Goal: Information Seeking & Learning: Learn about a topic

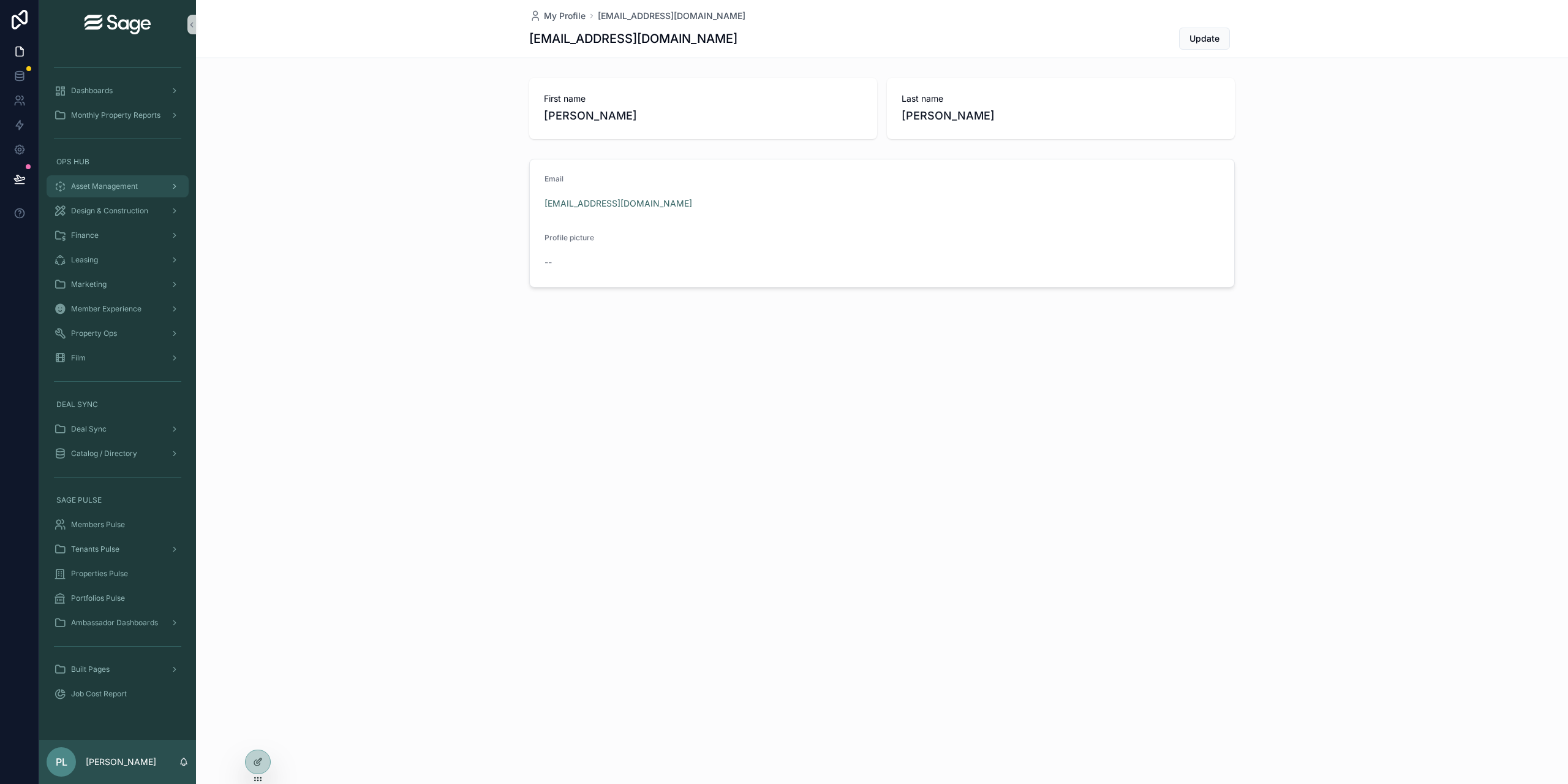
click at [127, 189] on span "Asset Management" at bounding box center [105, 186] width 67 height 10
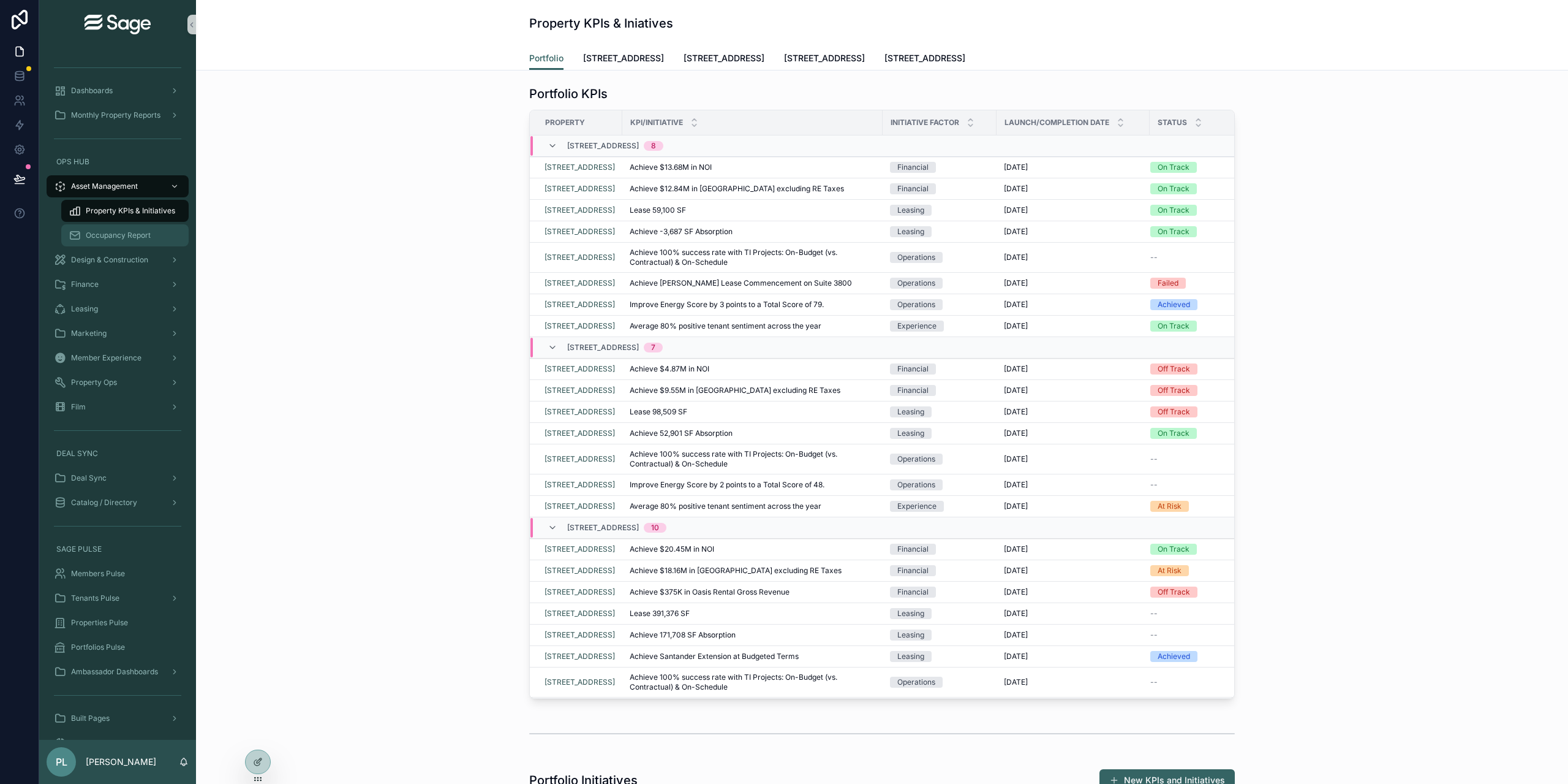
click at [103, 232] on span "Occupancy Report" at bounding box center [117, 235] width 65 height 10
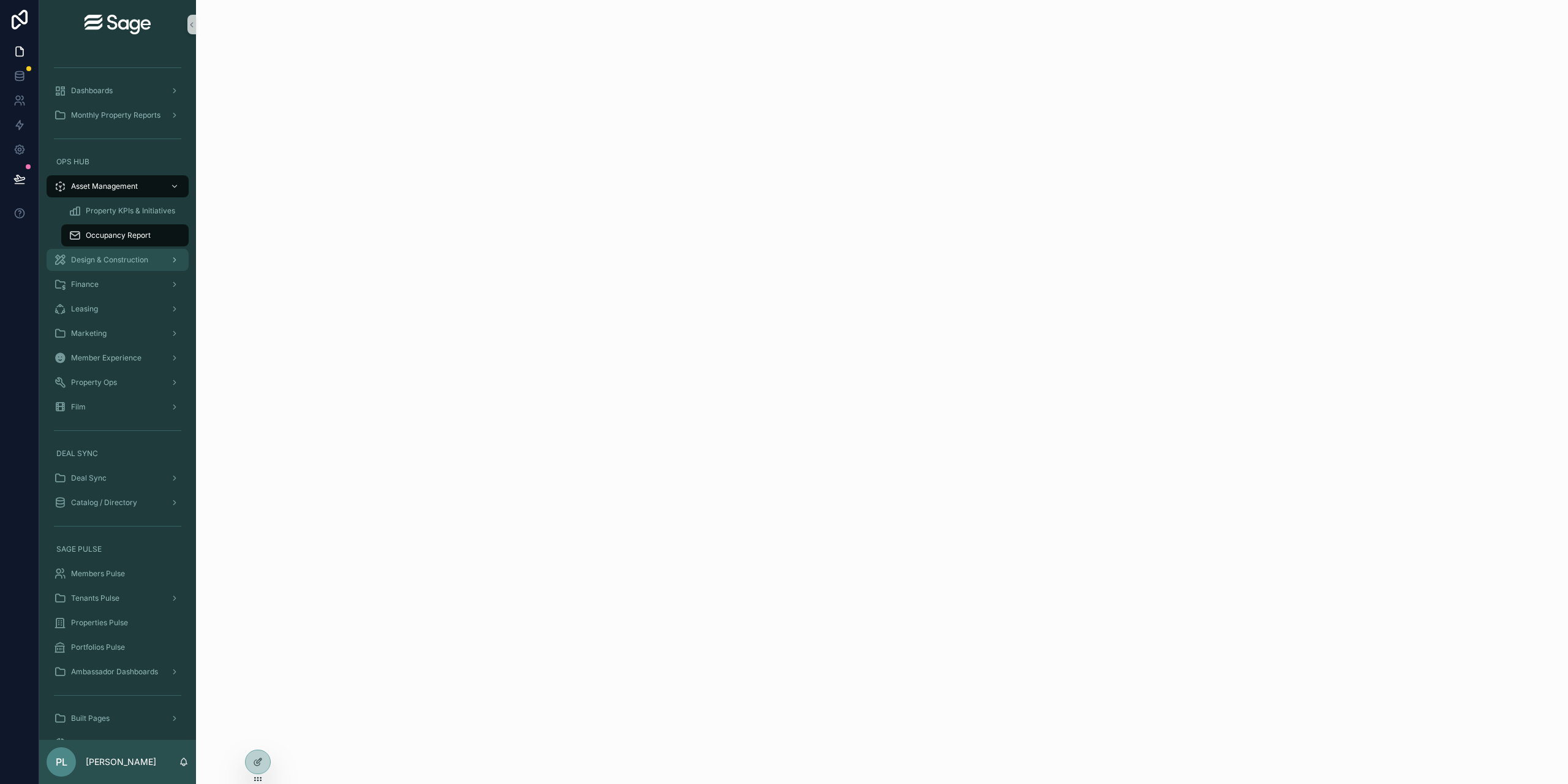
click at [98, 263] on span "Design & Construction" at bounding box center [109, 260] width 77 height 10
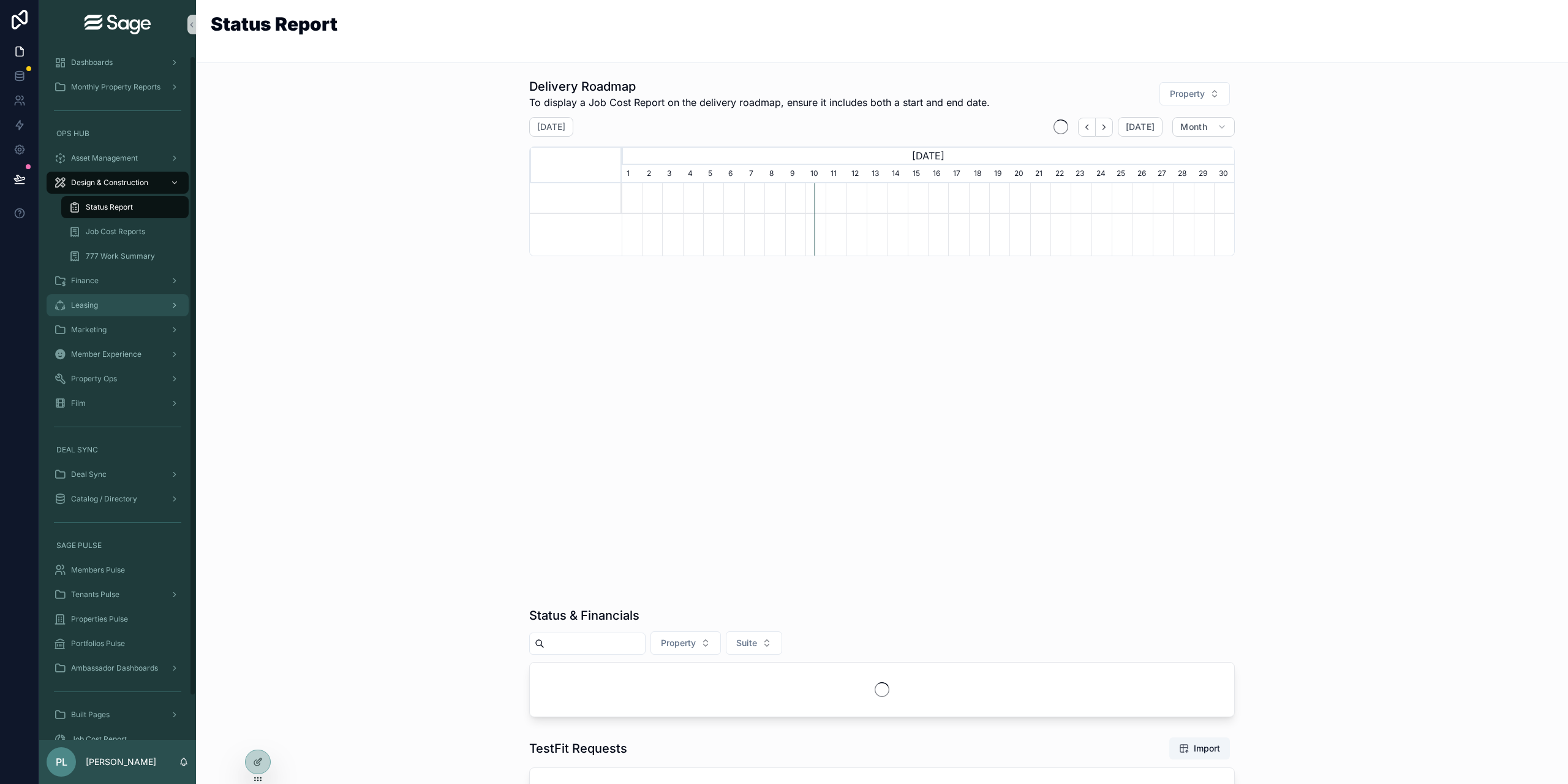
scroll to position [54, 0]
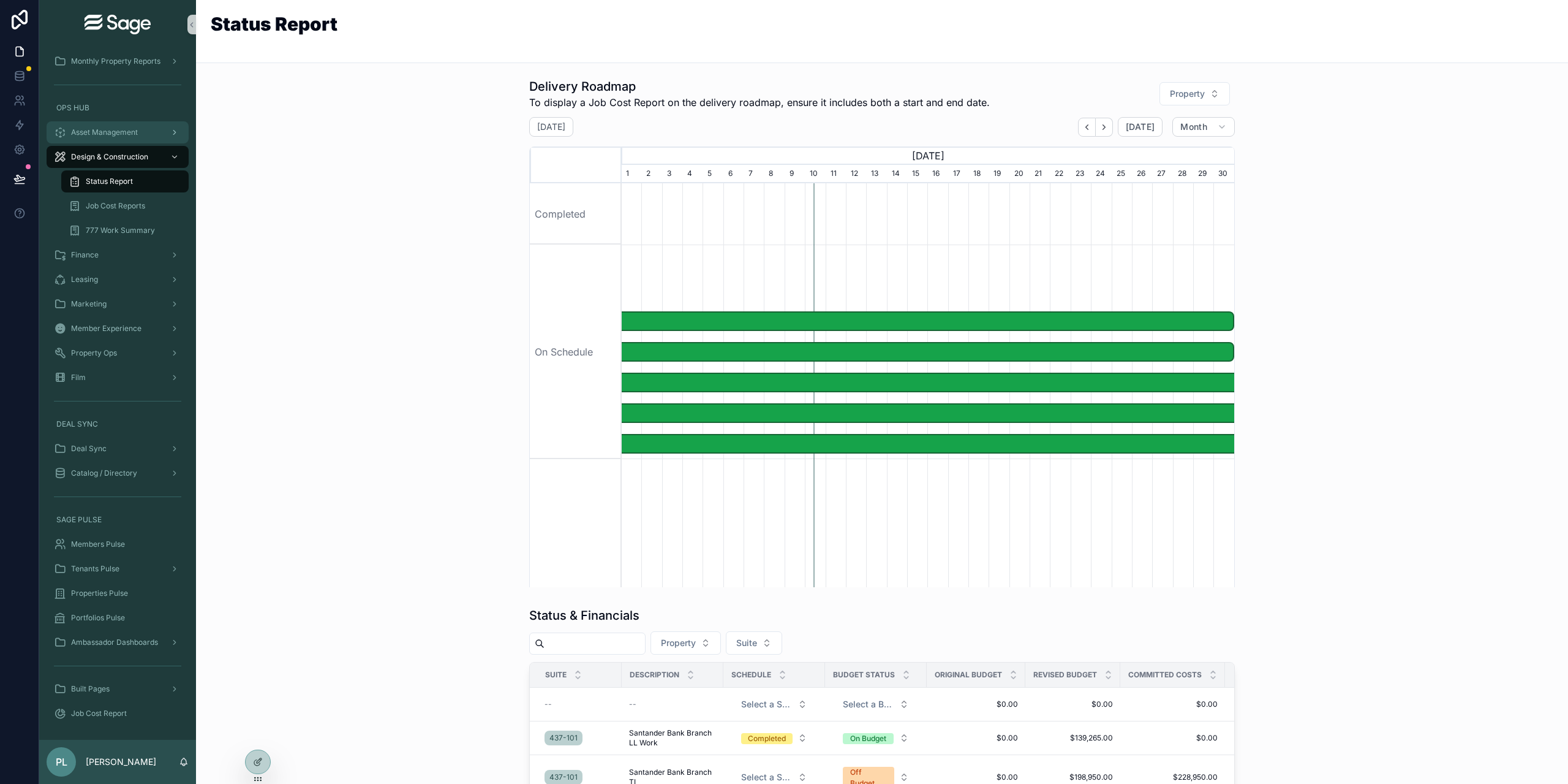
click at [110, 139] on div "Asset Management" at bounding box center [117, 132] width 127 height 20
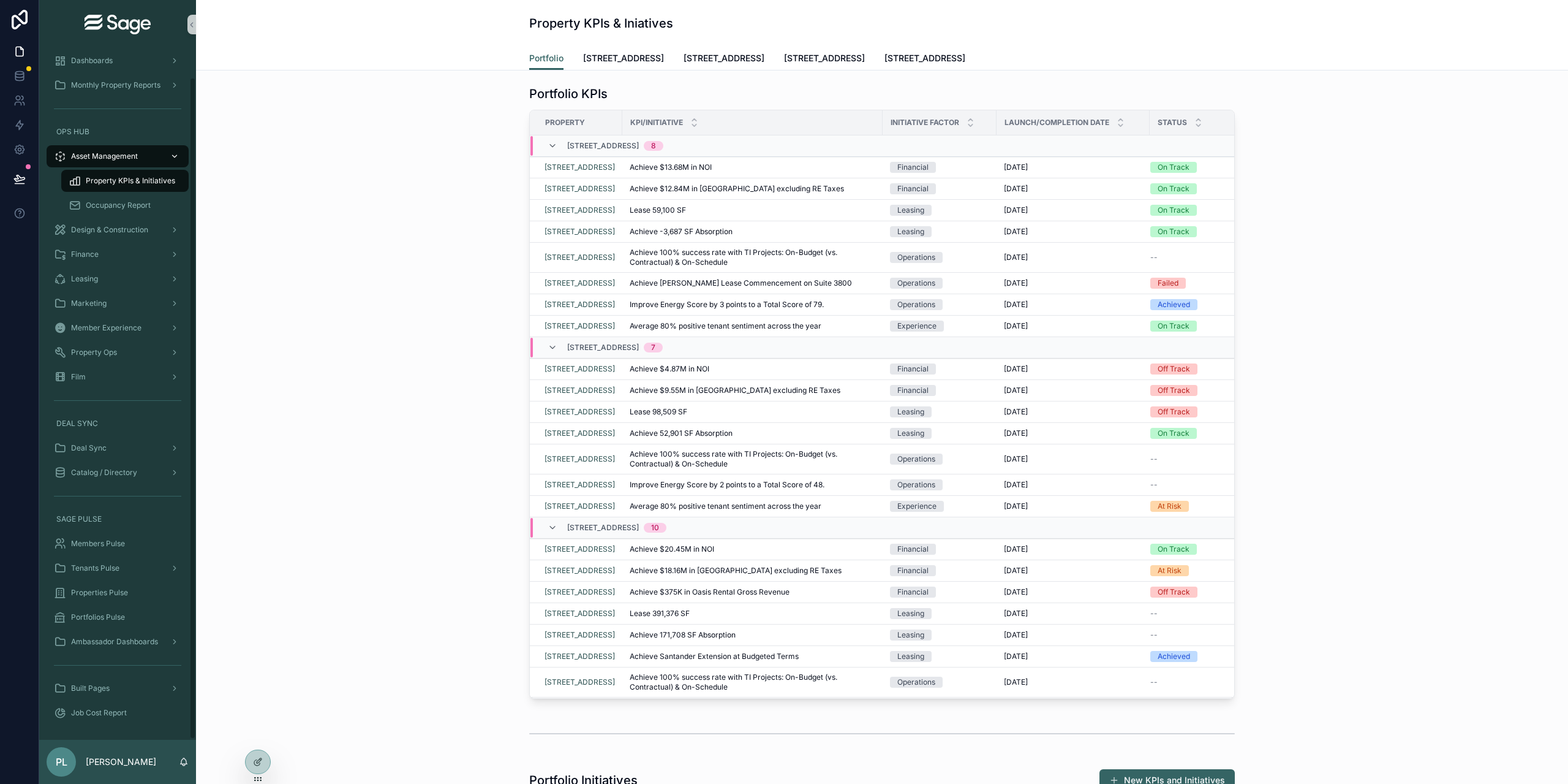
scroll to position [30, 0]
click at [108, 198] on div "Occupancy Report" at bounding box center [125, 205] width 113 height 20
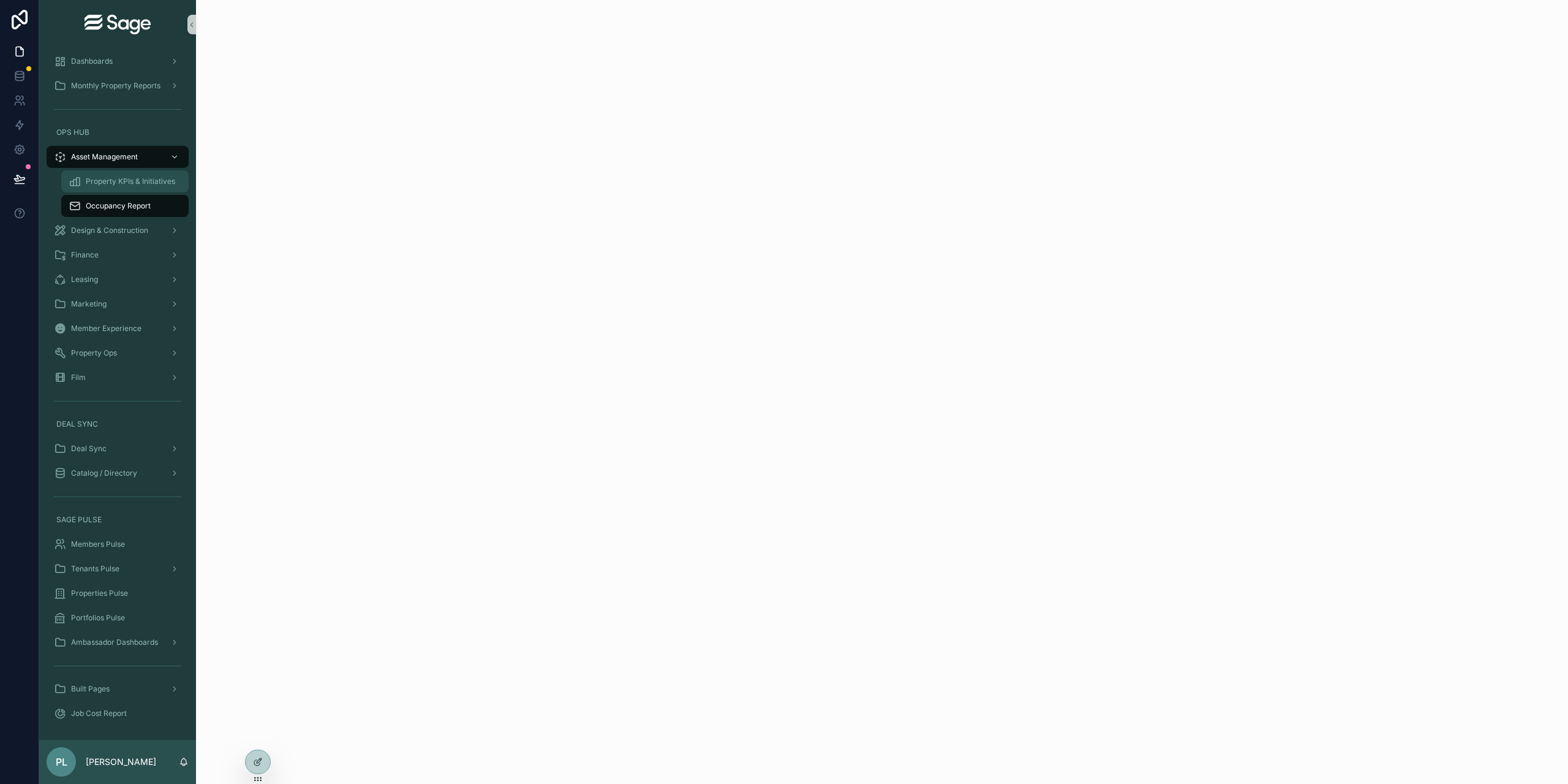
click at [112, 180] on span "Property KPIs & Initiatives" at bounding box center [130, 181] width 89 height 10
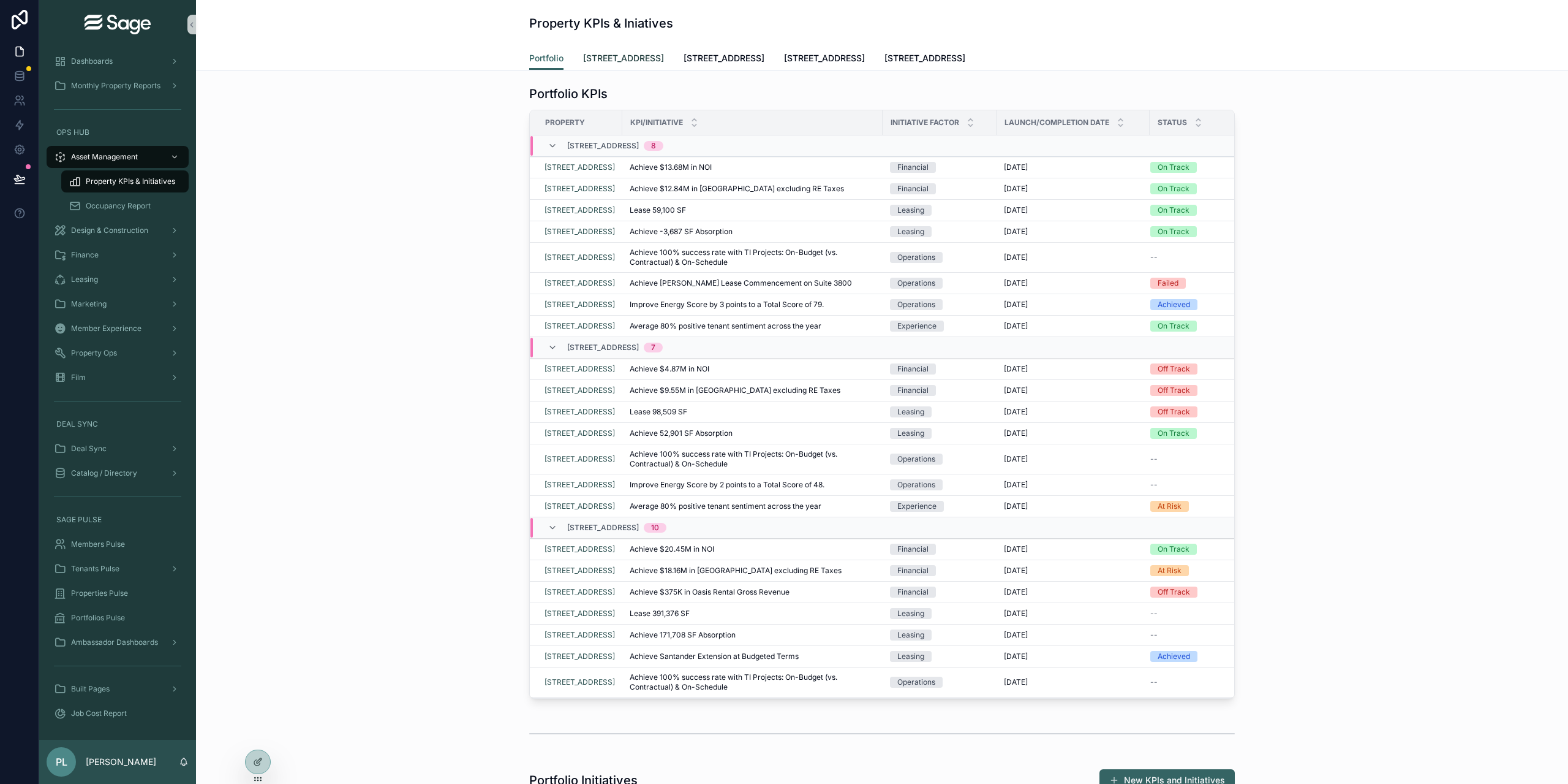
click at [633, 54] on span "[STREET_ADDRESS]" at bounding box center [623, 58] width 81 height 12
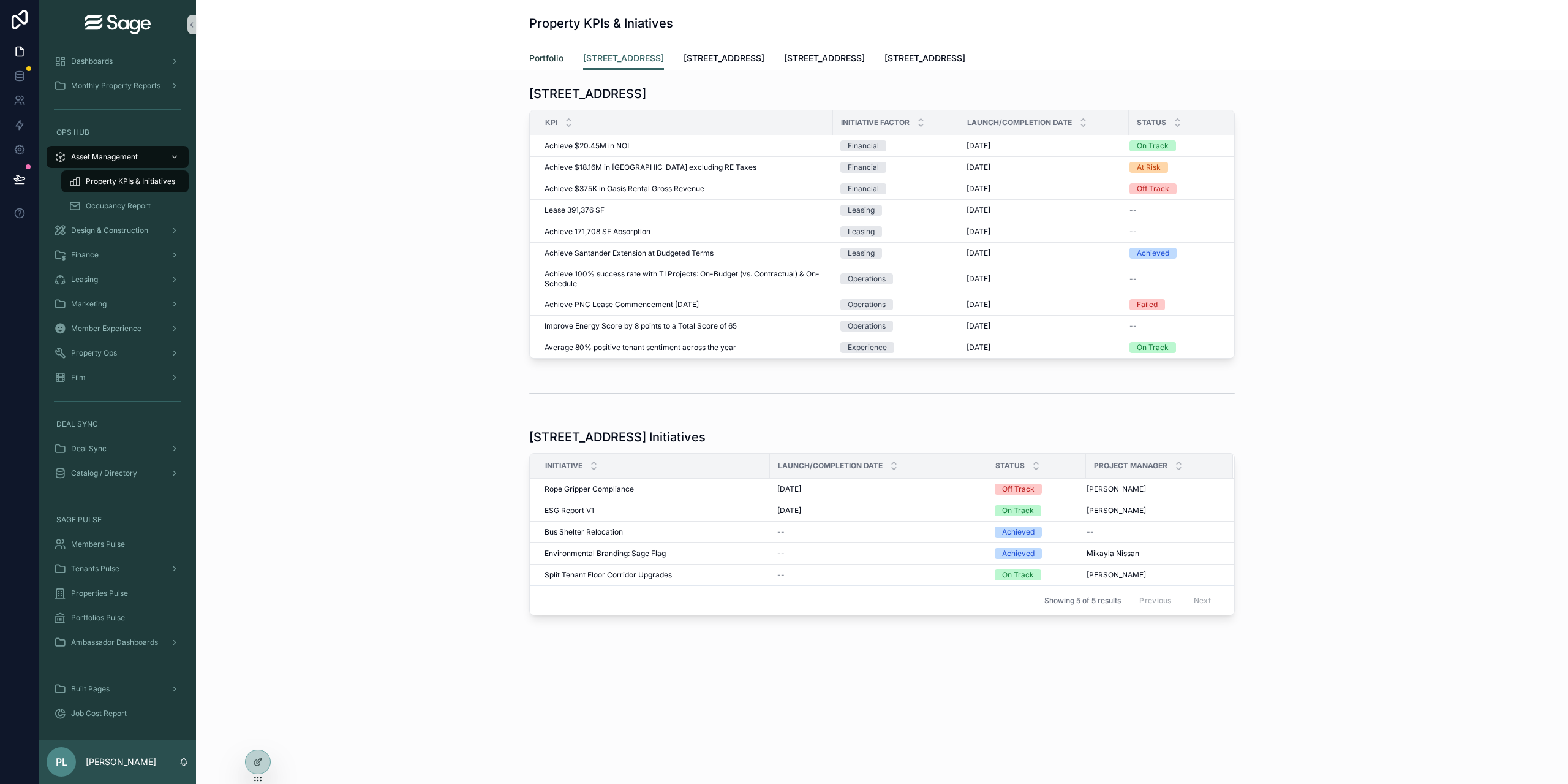
click at [548, 62] on span "Portfolio" at bounding box center [546, 58] width 34 height 12
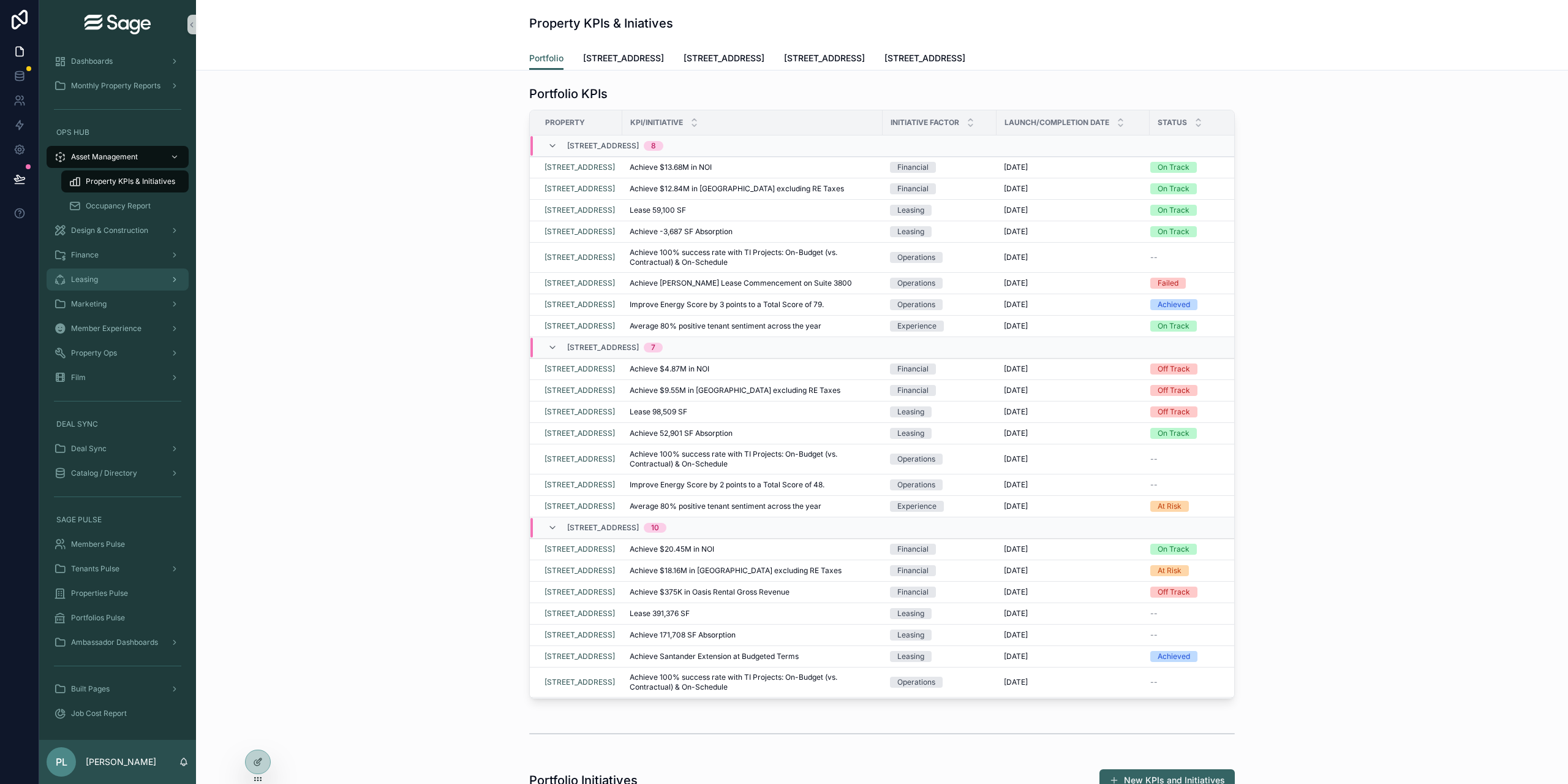
click at [142, 274] on div "Leasing" at bounding box center [117, 279] width 127 height 20
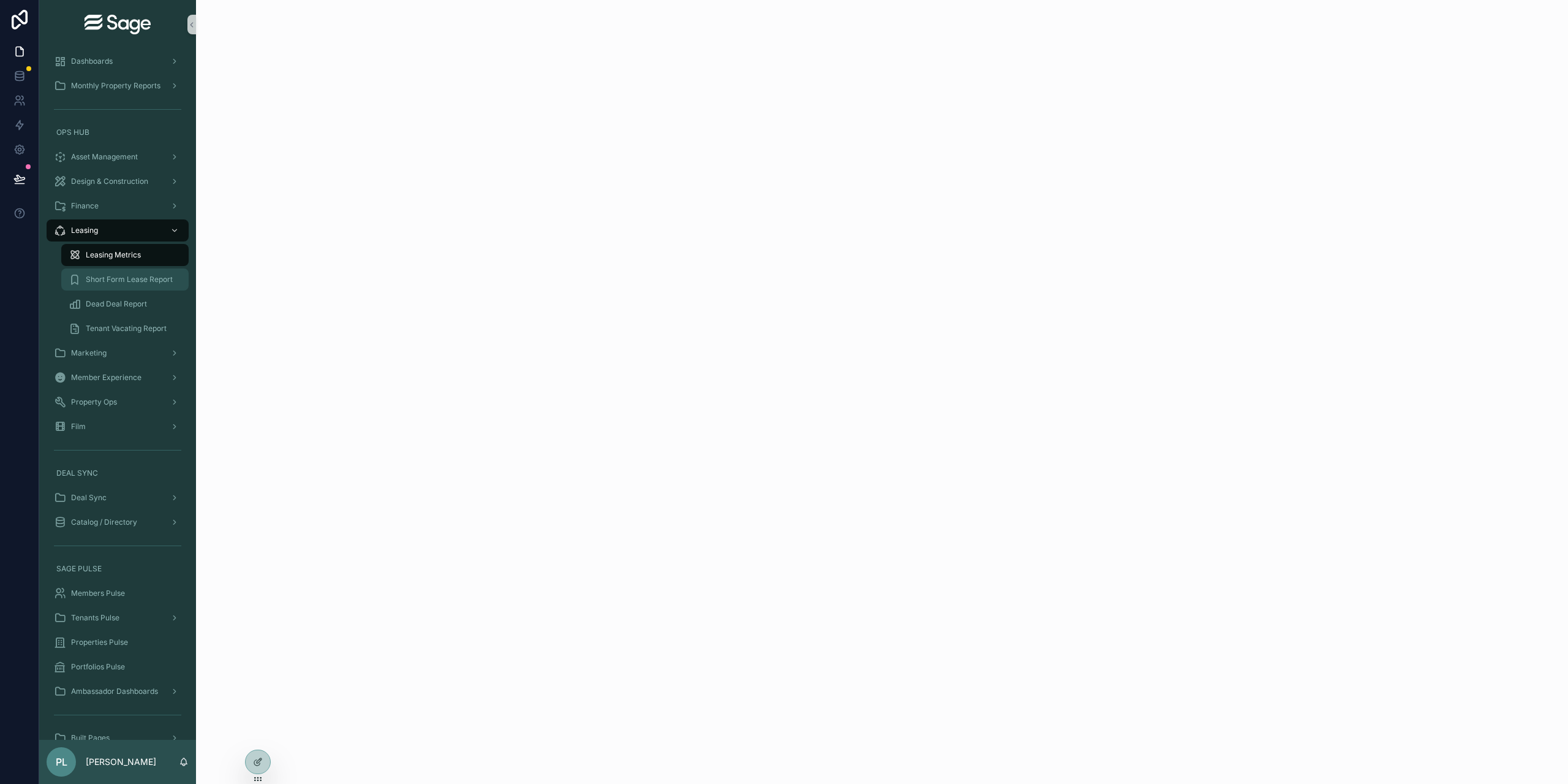
click at [138, 277] on span "Short Form Lease Report" at bounding box center [129, 280] width 87 height 10
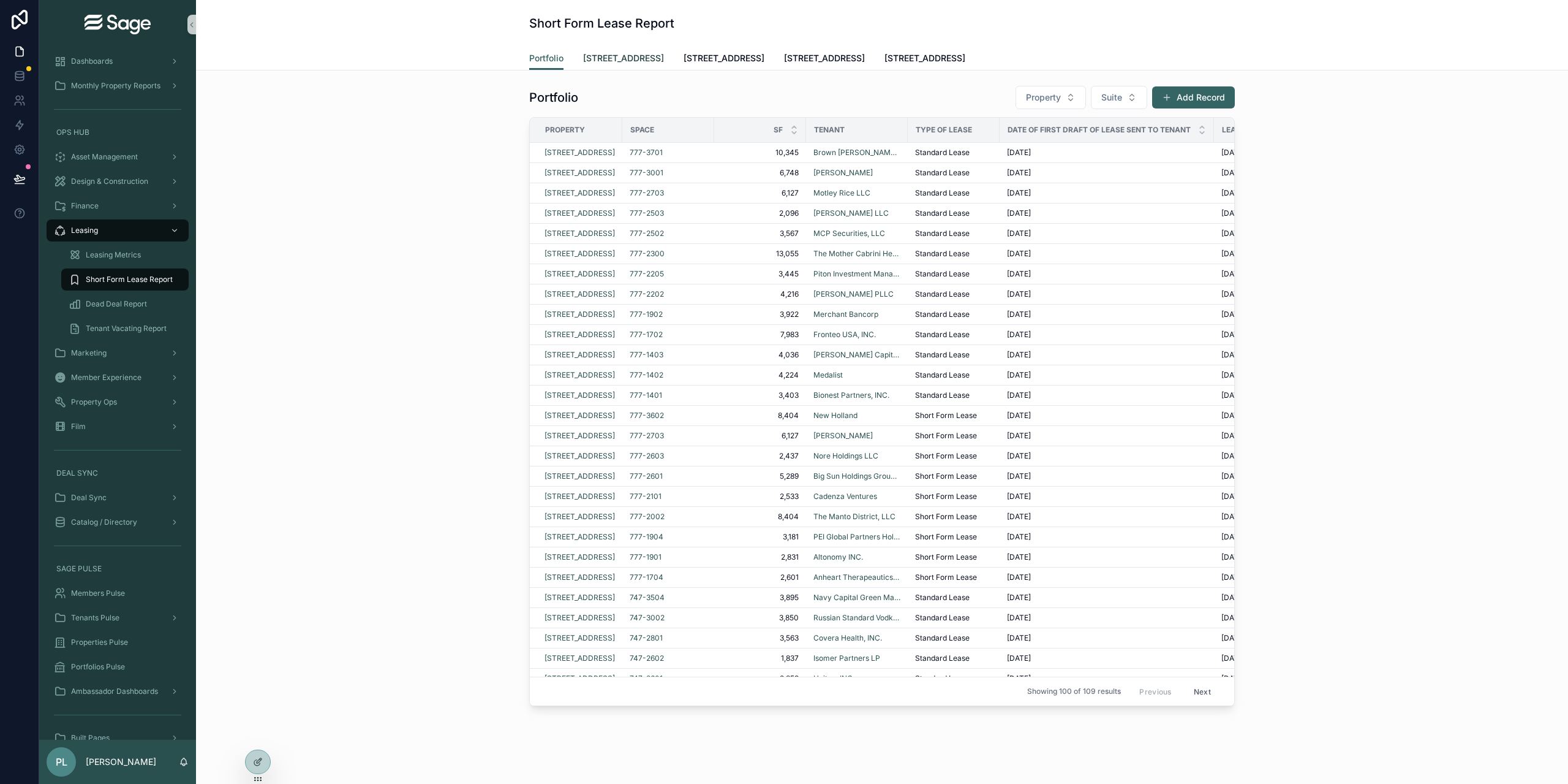
click at [629, 59] on span "[STREET_ADDRESS]" at bounding box center [623, 58] width 81 height 12
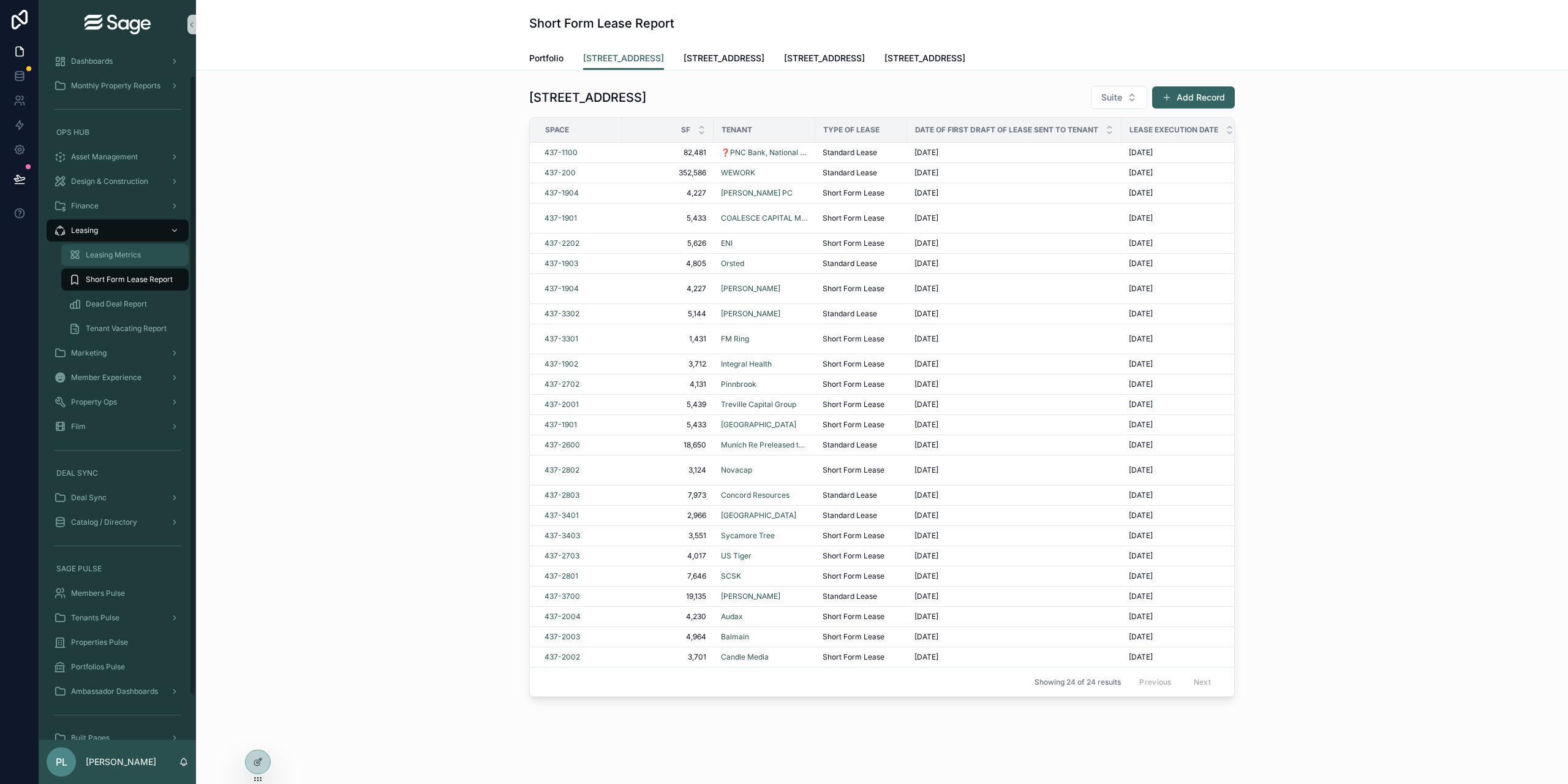
click at [119, 254] on span "Leasing Metrics" at bounding box center [113, 255] width 55 height 10
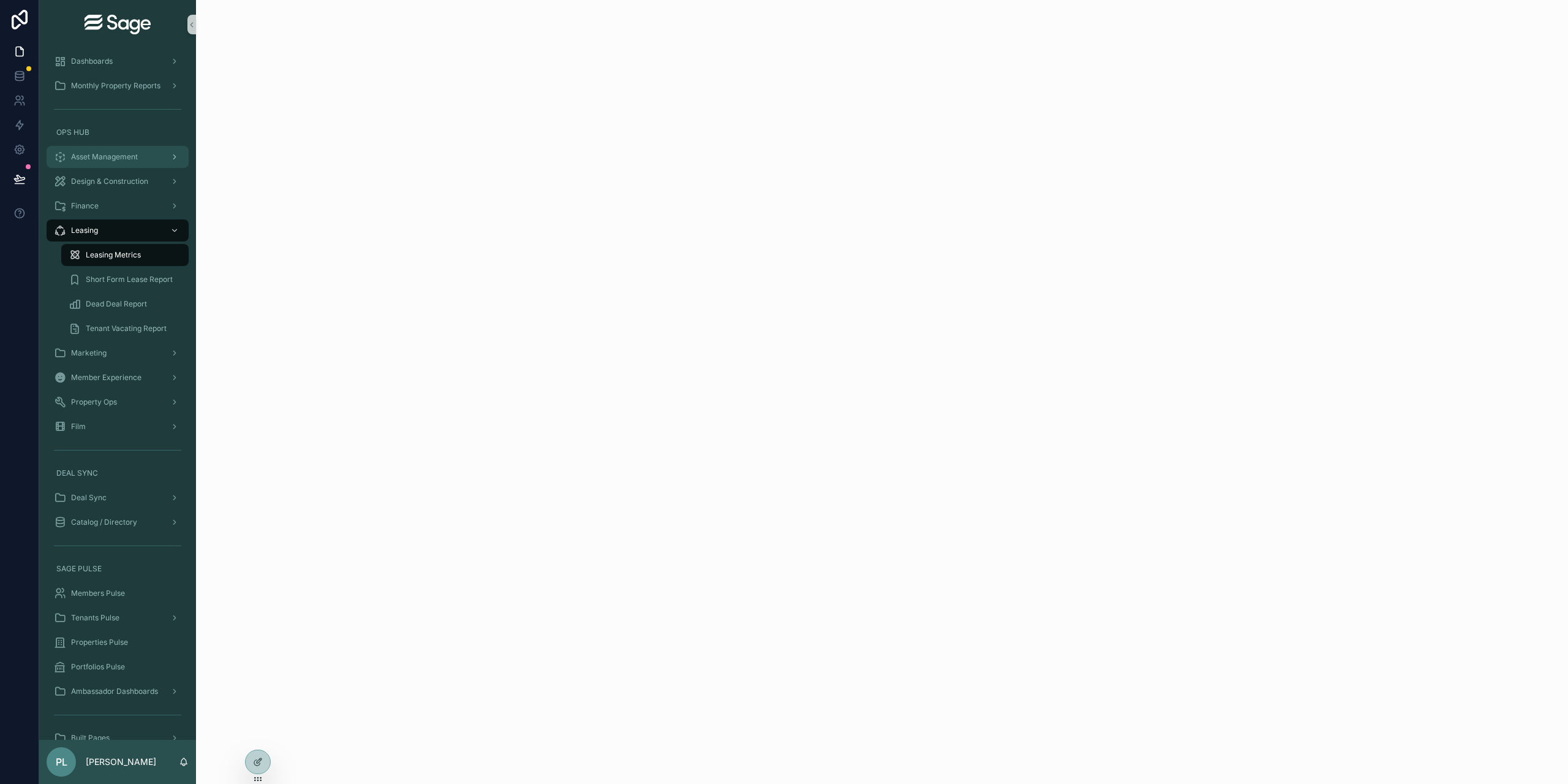
click at [125, 157] on span "Asset Management" at bounding box center [105, 157] width 67 height 10
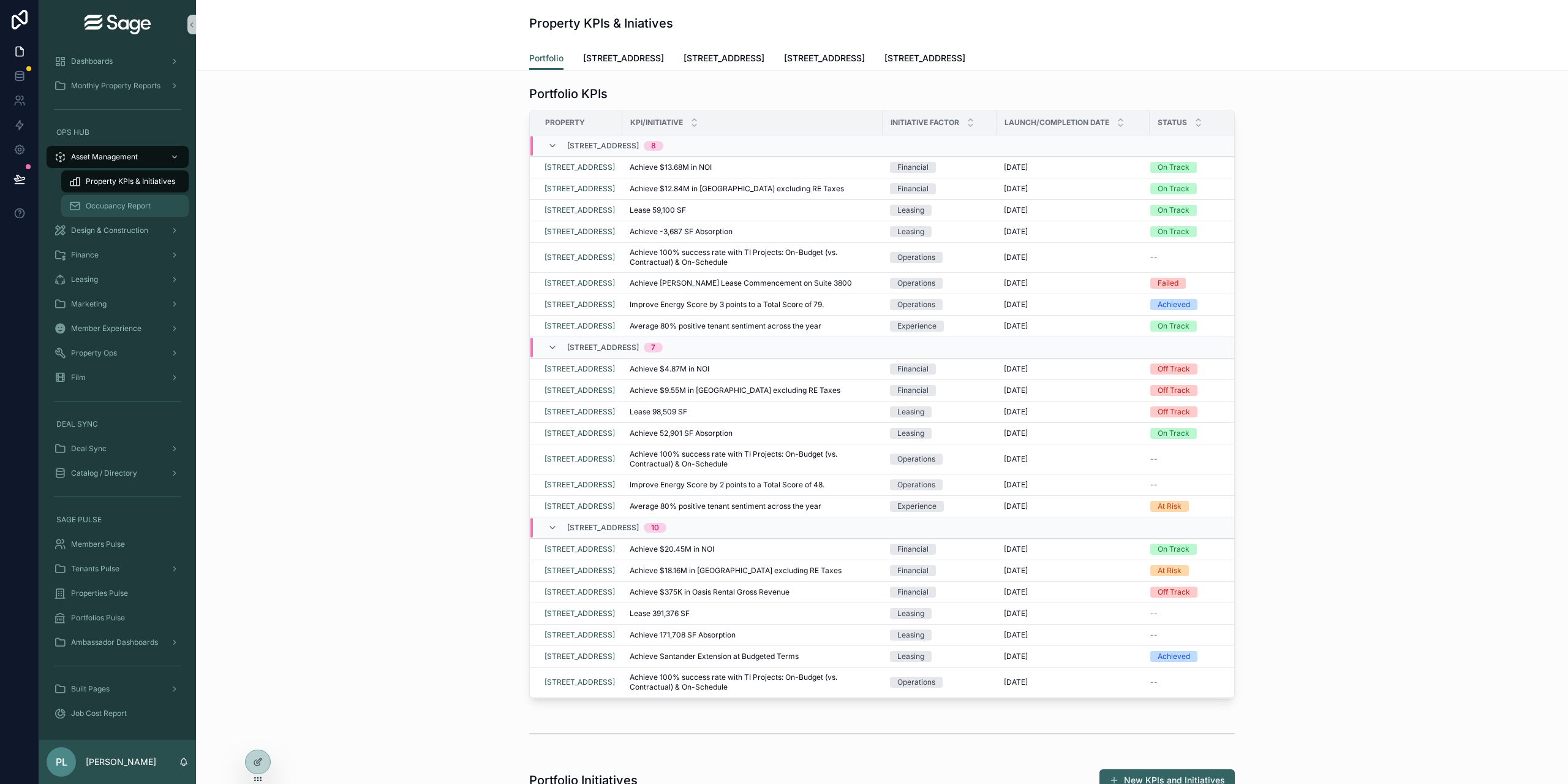
click at [133, 201] on span "Occupancy Report" at bounding box center [117, 206] width 65 height 10
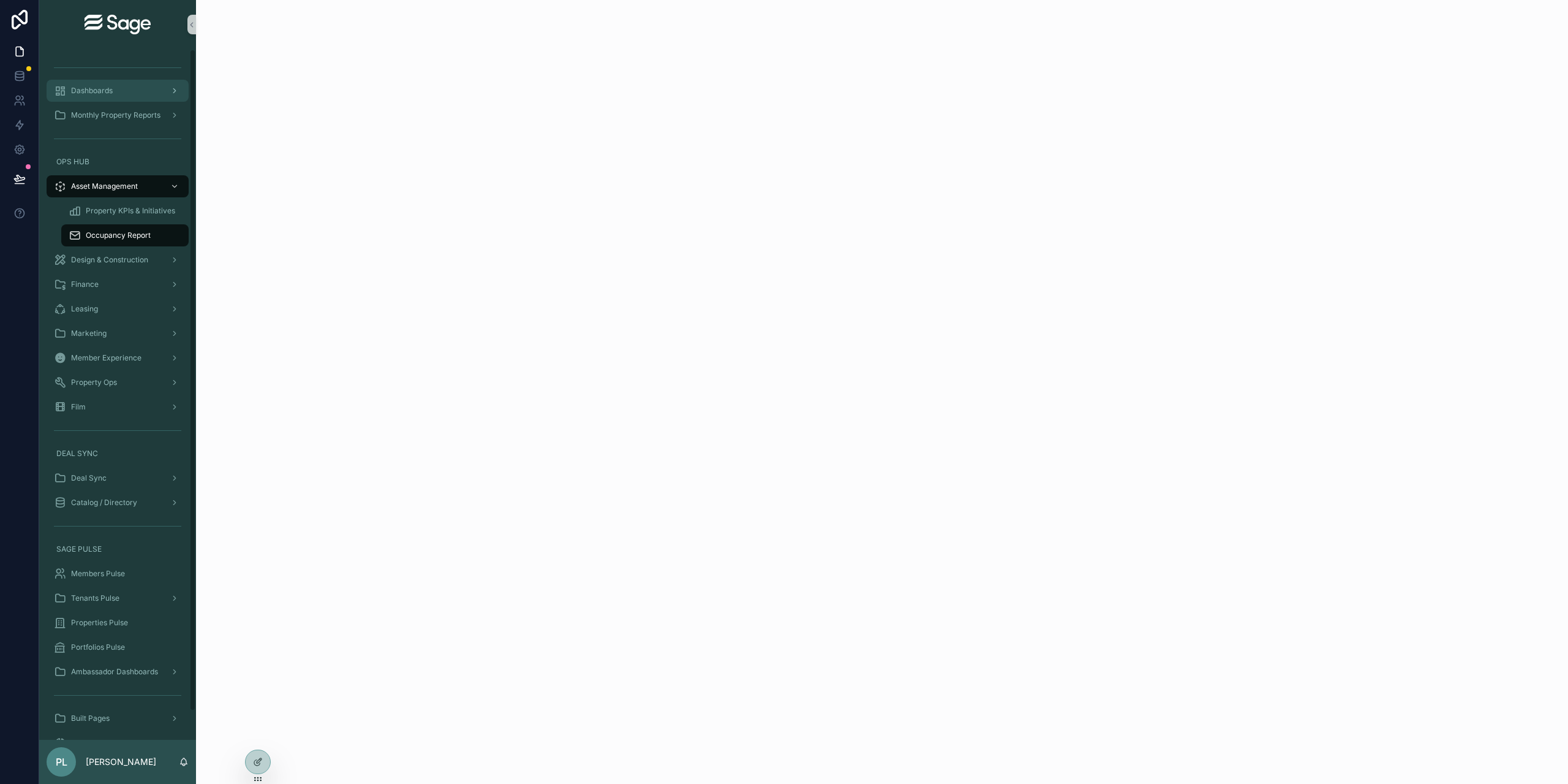
click at [145, 93] on div "Dashboards" at bounding box center [117, 90] width 127 height 20
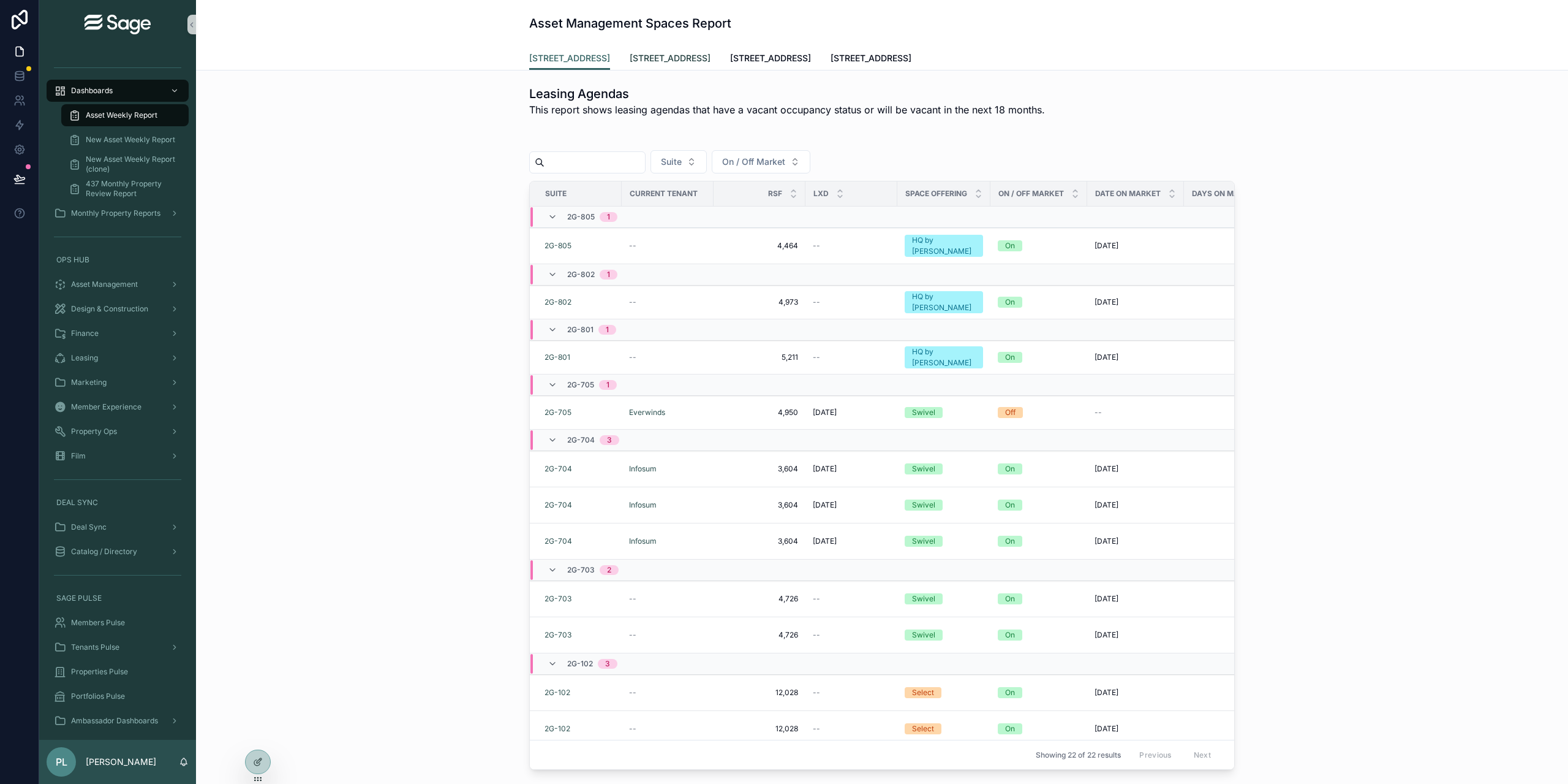
click at [672, 58] on span "[STREET_ADDRESS]" at bounding box center [669, 58] width 81 height 12
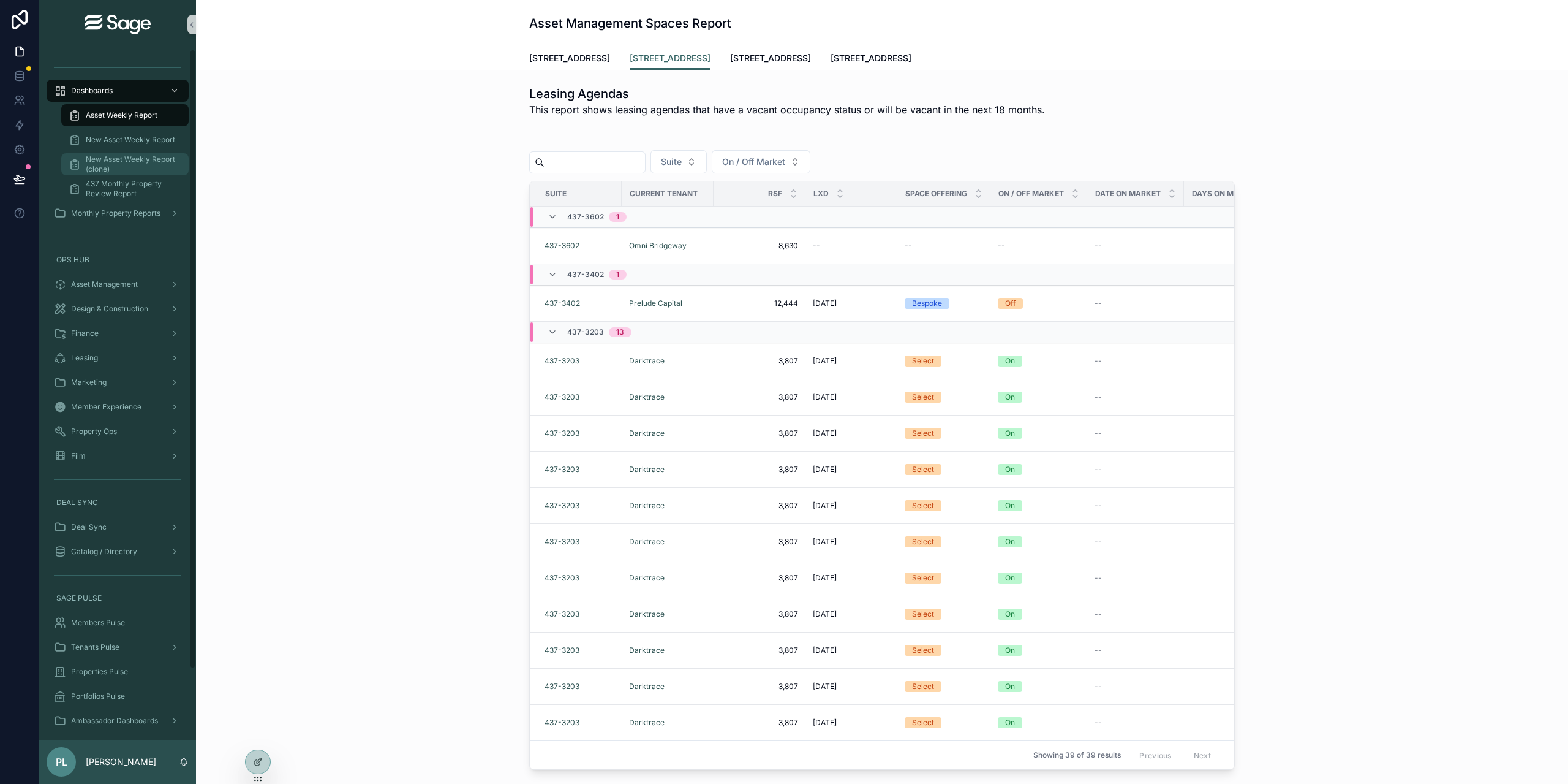
click at [139, 164] on span "New Asset Weekly Report (clone)" at bounding box center [130, 164] width 90 height 20
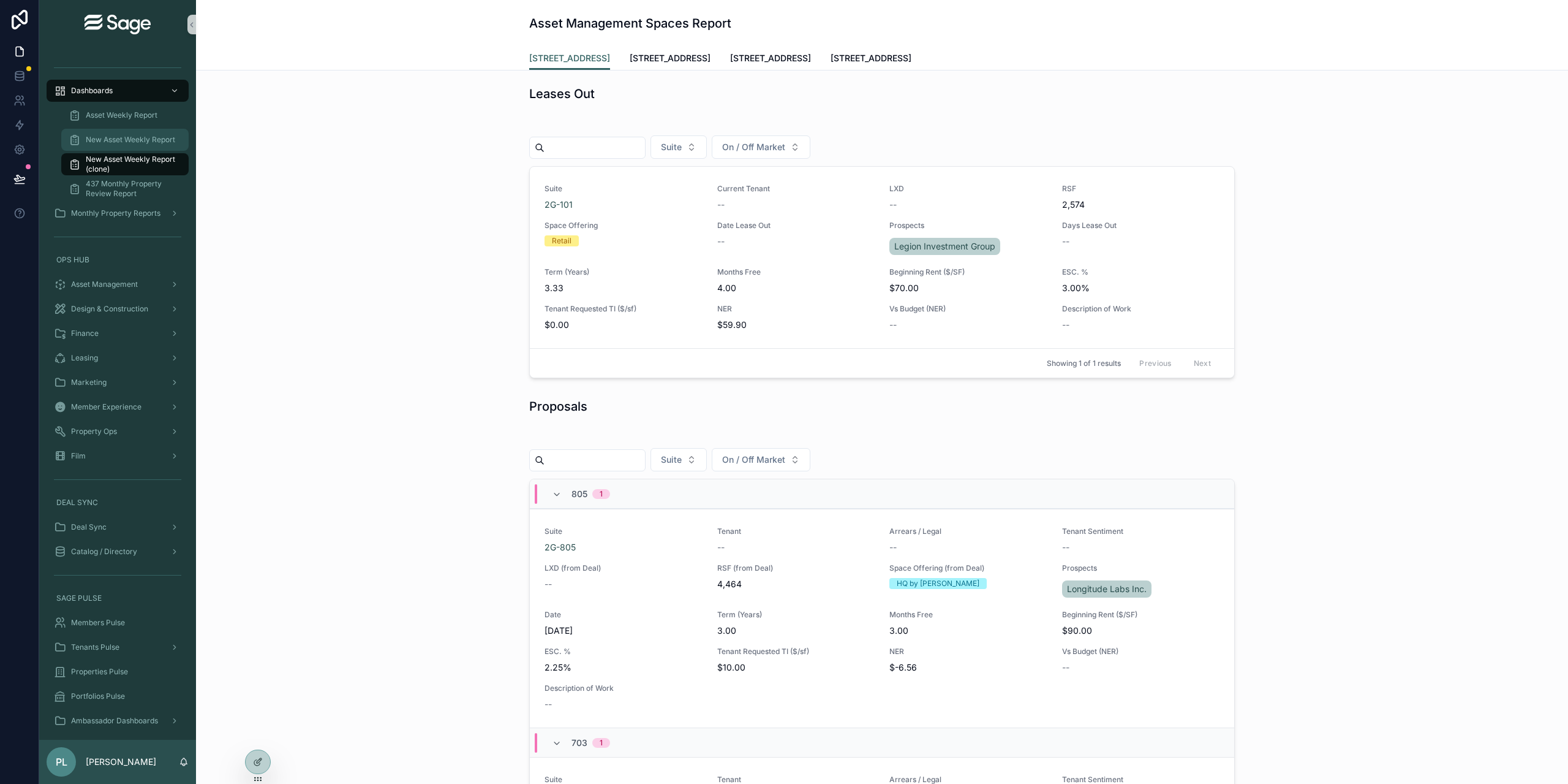
click at [110, 137] on span "New Asset Weekly Report" at bounding box center [130, 140] width 89 height 10
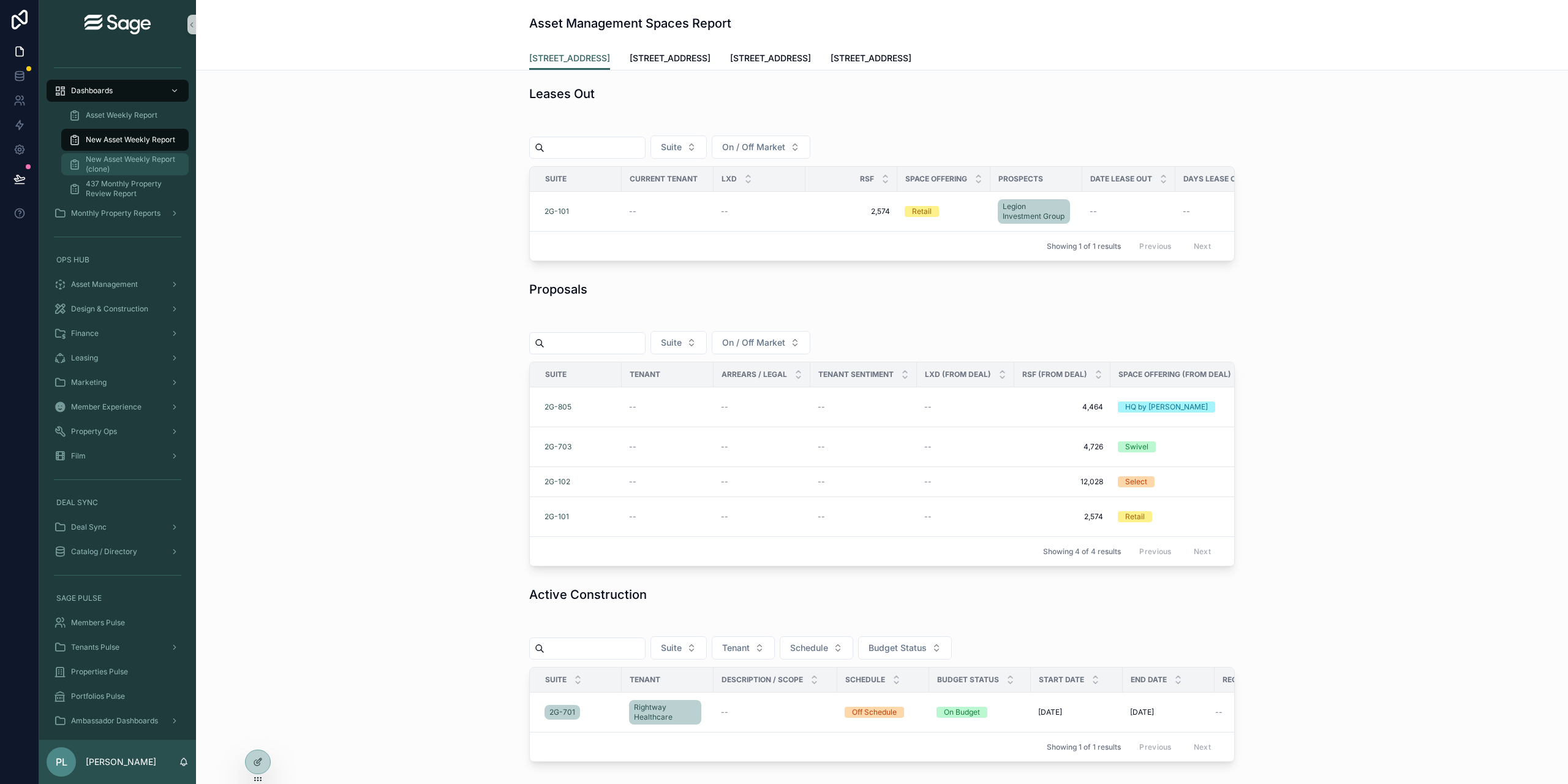
click at [114, 159] on span "New Asset Weekly Report (clone)" at bounding box center [130, 164] width 90 height 20
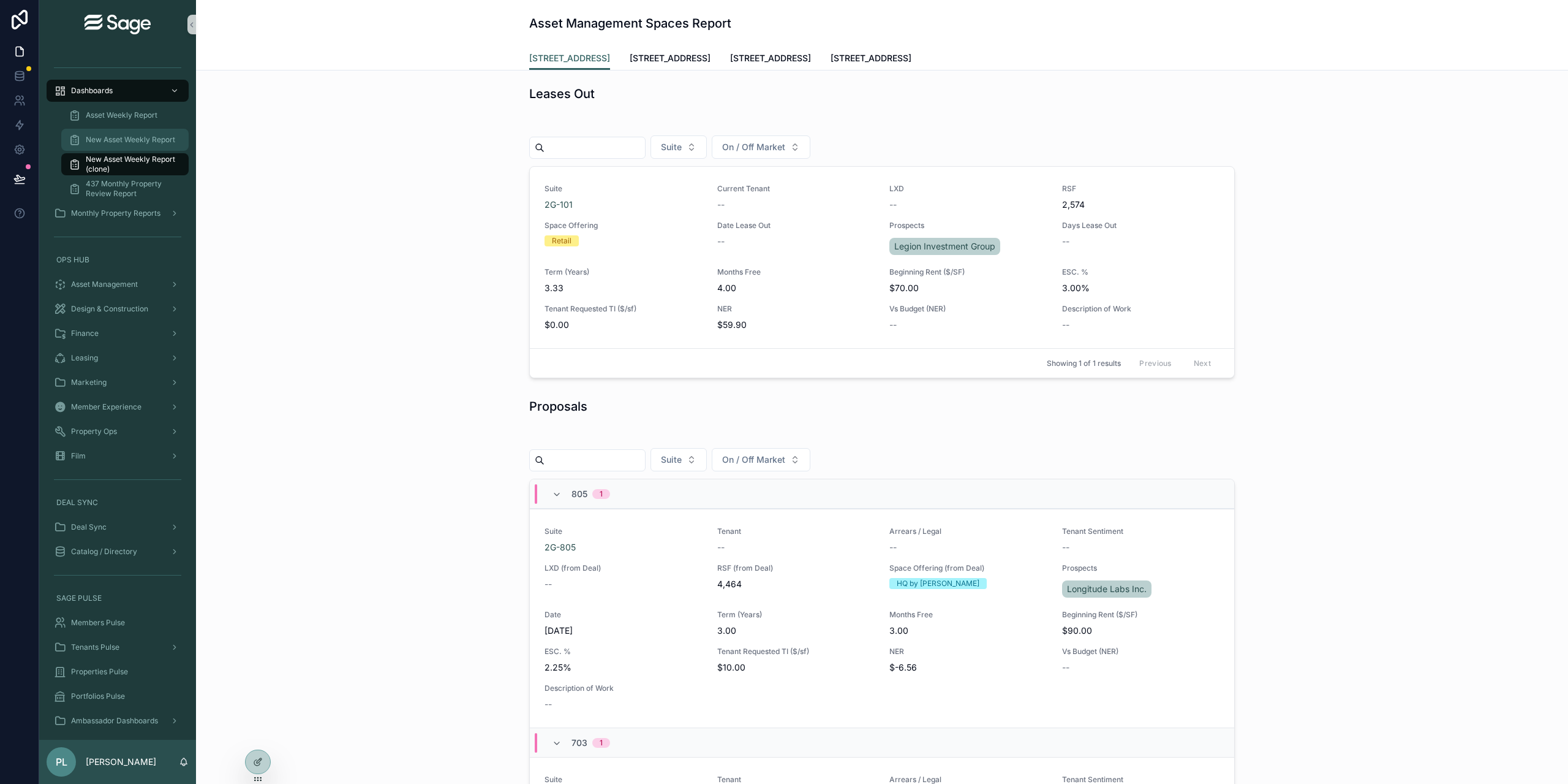
click at [147, 141] on span "New Asset Weekly Report" at bounding box center [130, 140] width 89 height 10
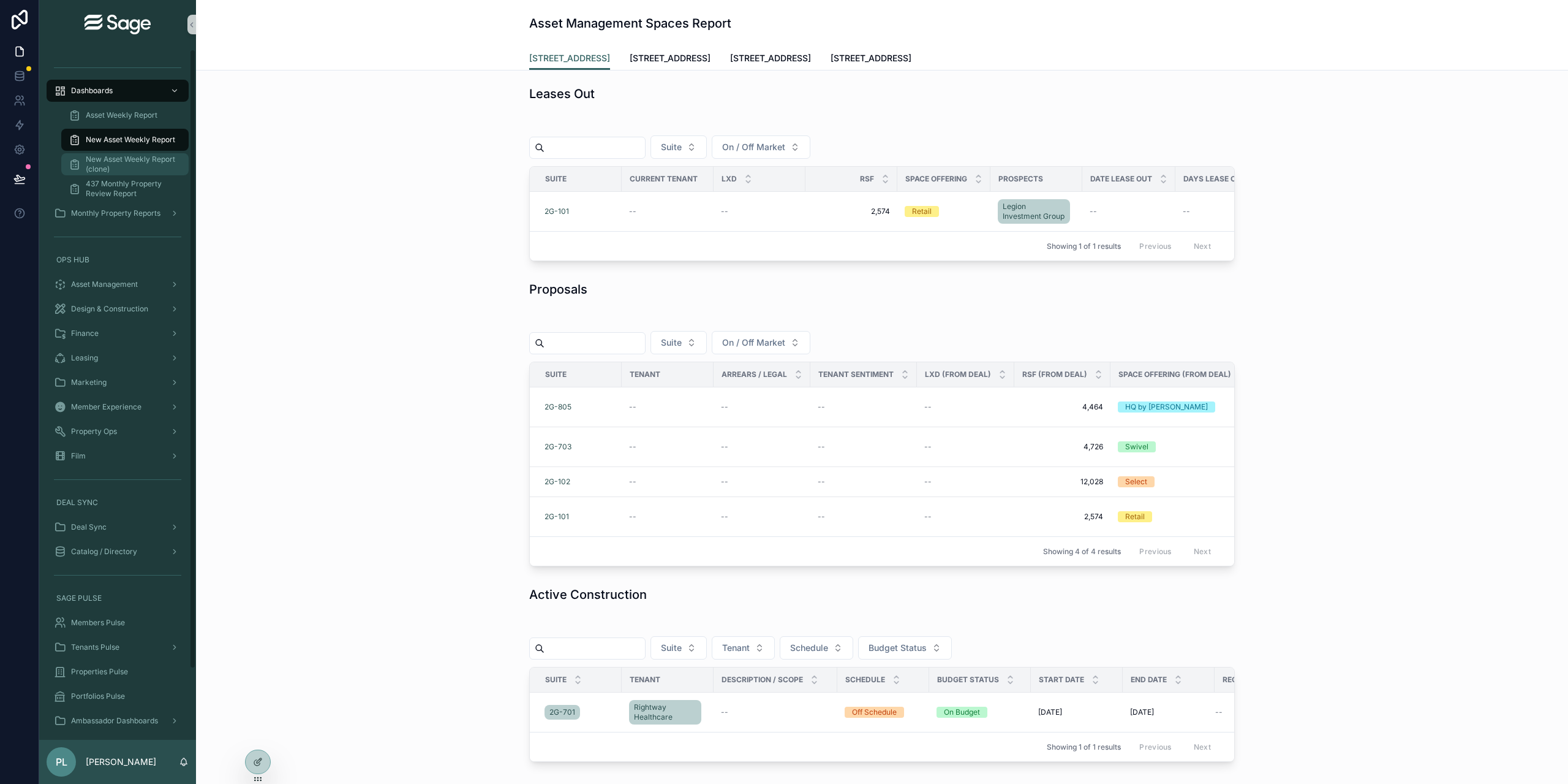
click at [97, 167] on span "New Asset Weekly Report (clone)" at bounding box center [130, 164] width 90 height 20
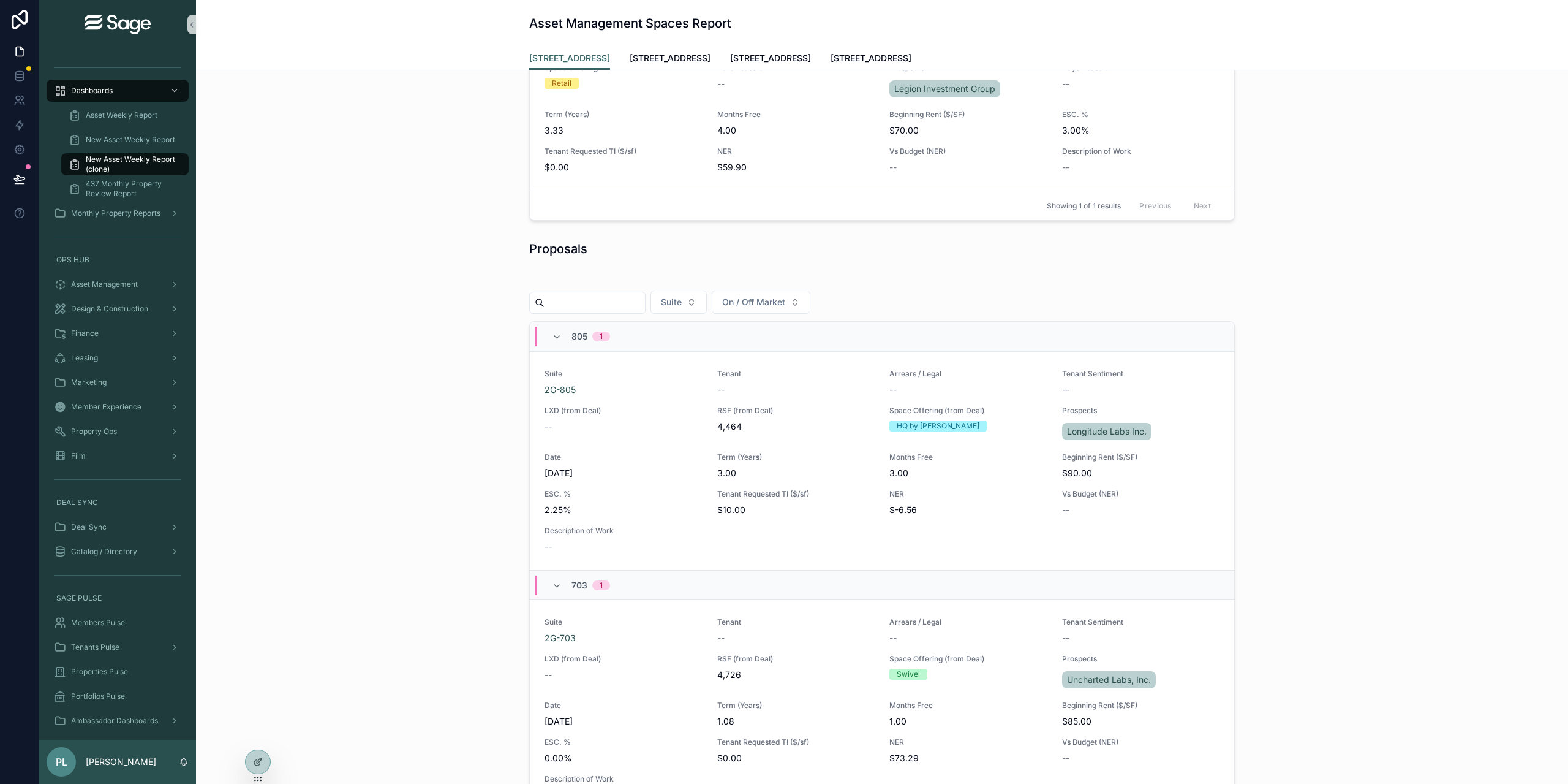
scroll to position [184, 0]
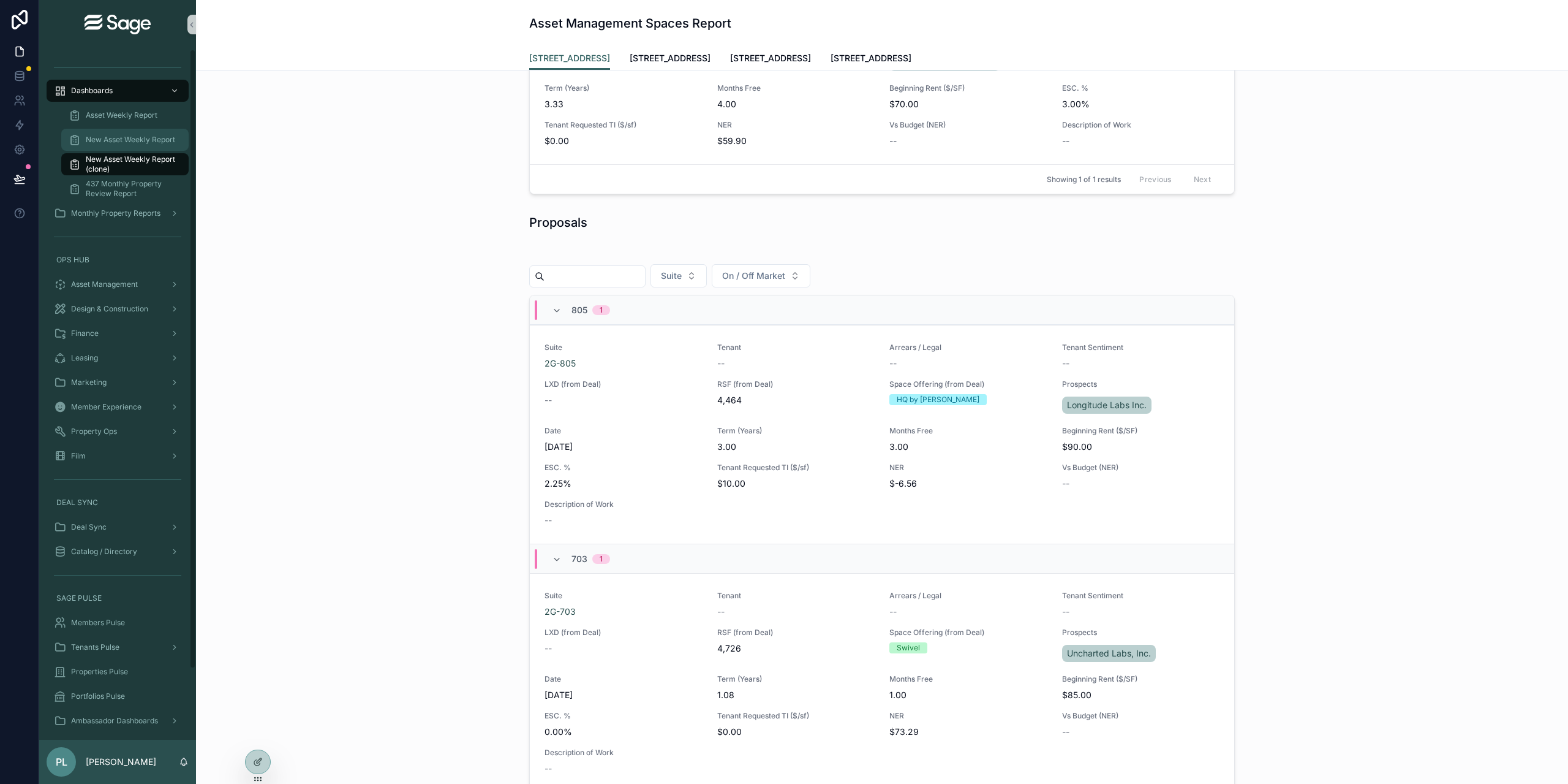
click at [98, 144] on span "New Asset Weekly Report" at bounding box center [130, 140] width 89 height 10
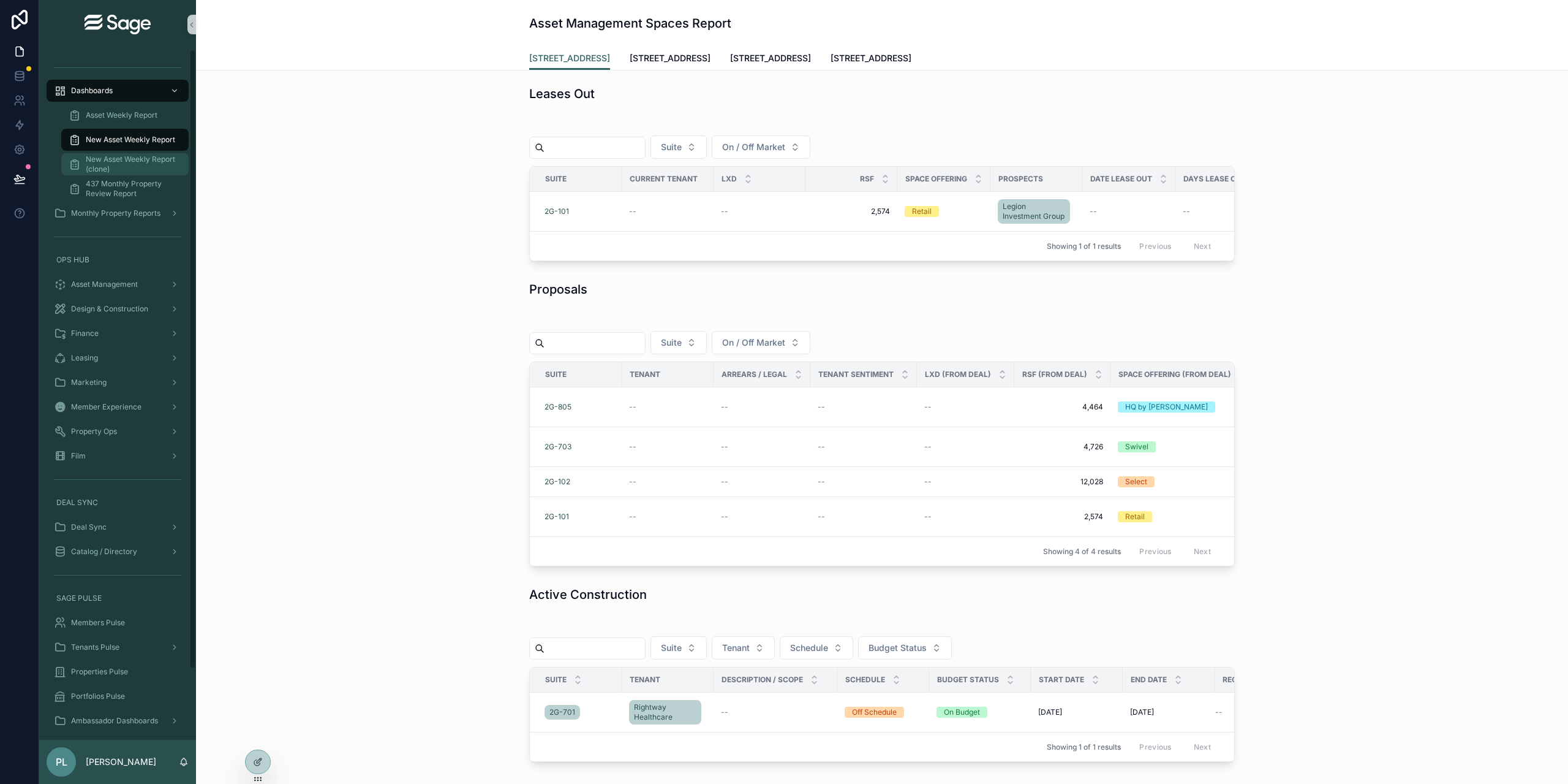
click at [128, 165] on span "New Asset Weekly Report (clone)" at bounding box center [130, 164] width 90 height 20
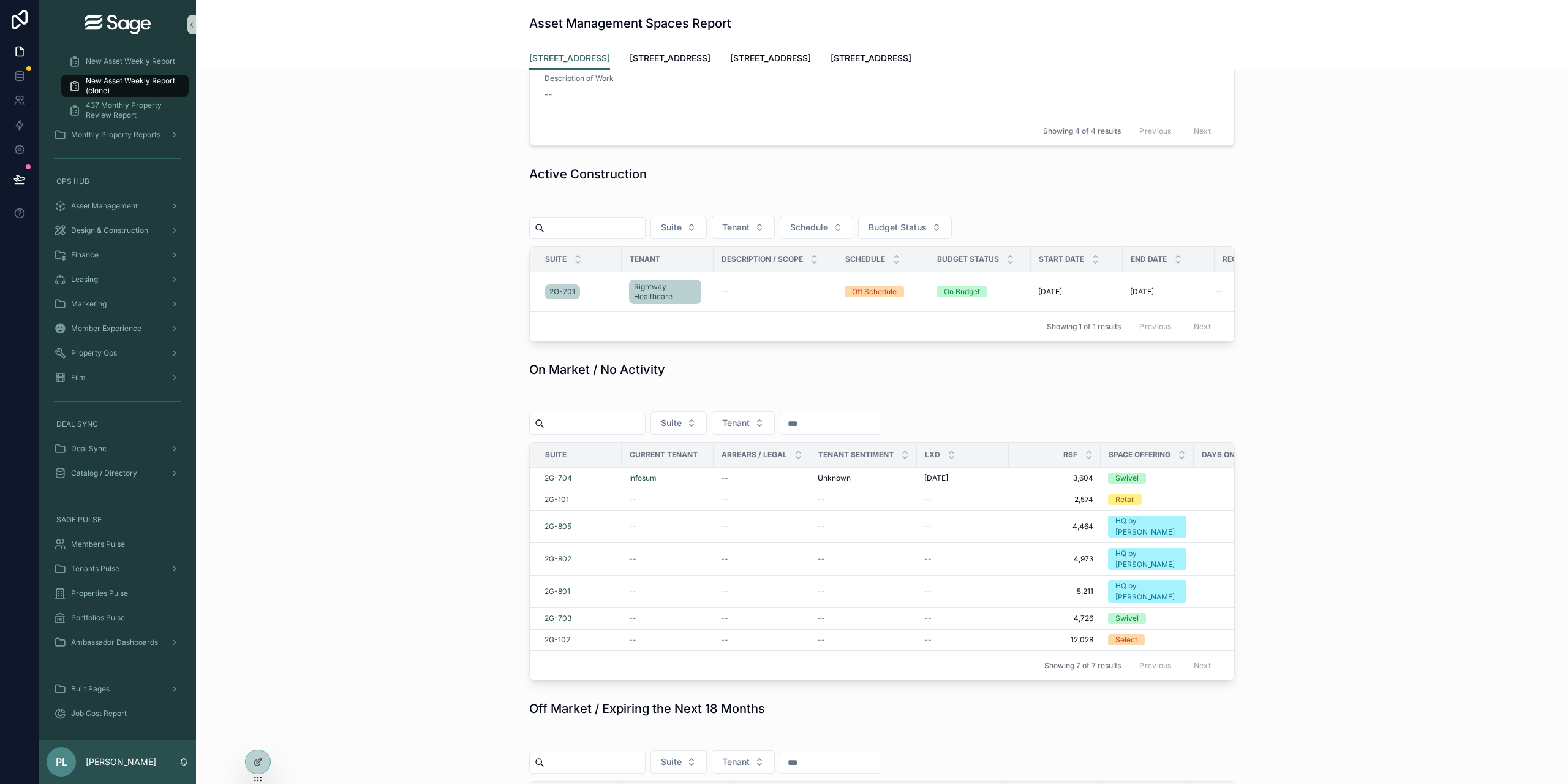
scroll to position [919, 0]
click at [661, 291] on span "Rightway Healthcare" at bounding box center [665, 293] width 62 height 20
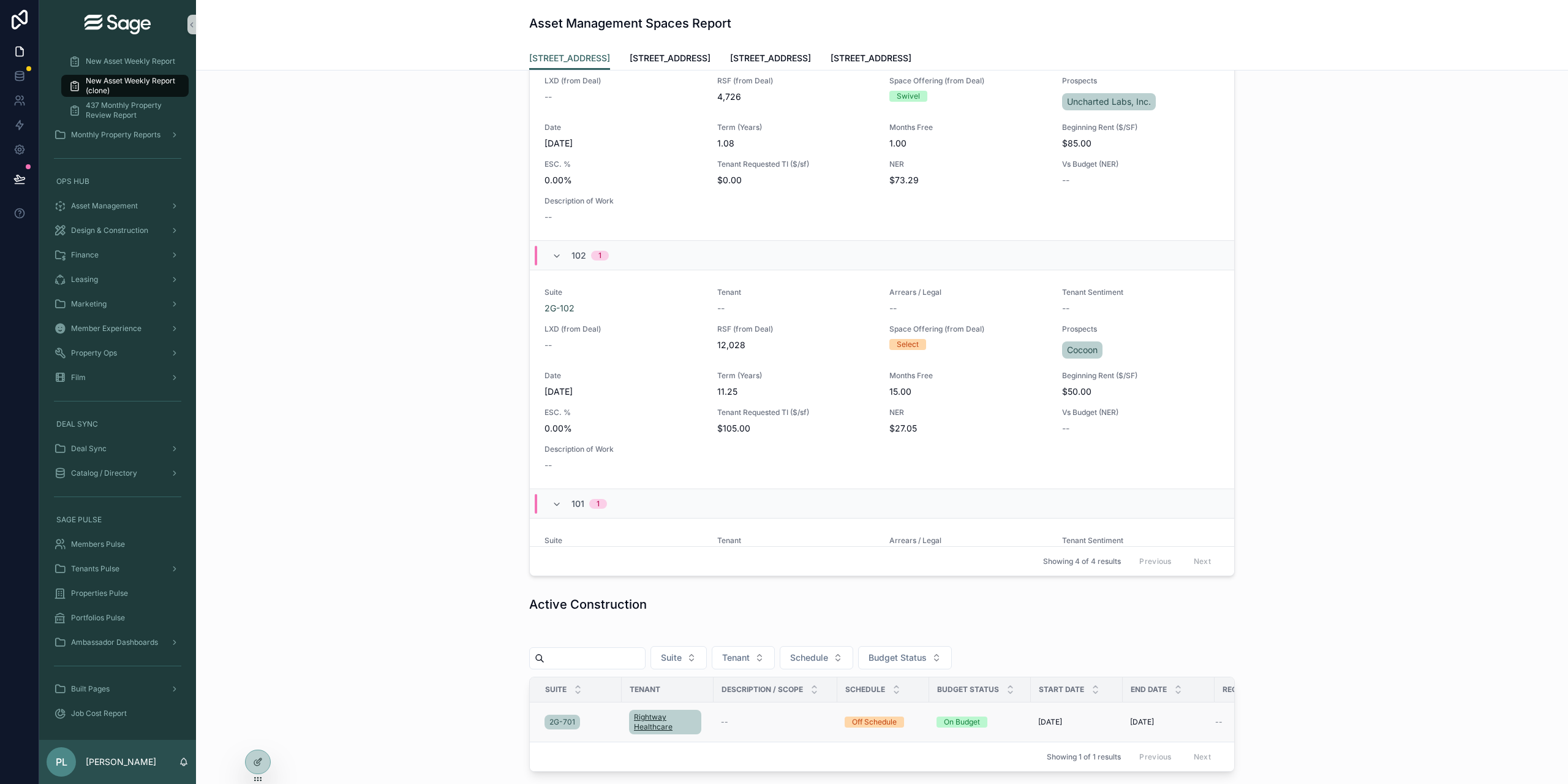
click at [650, 722] on span "Rightway Healthcare" at bounding box center [665, 722] width 62 height 20
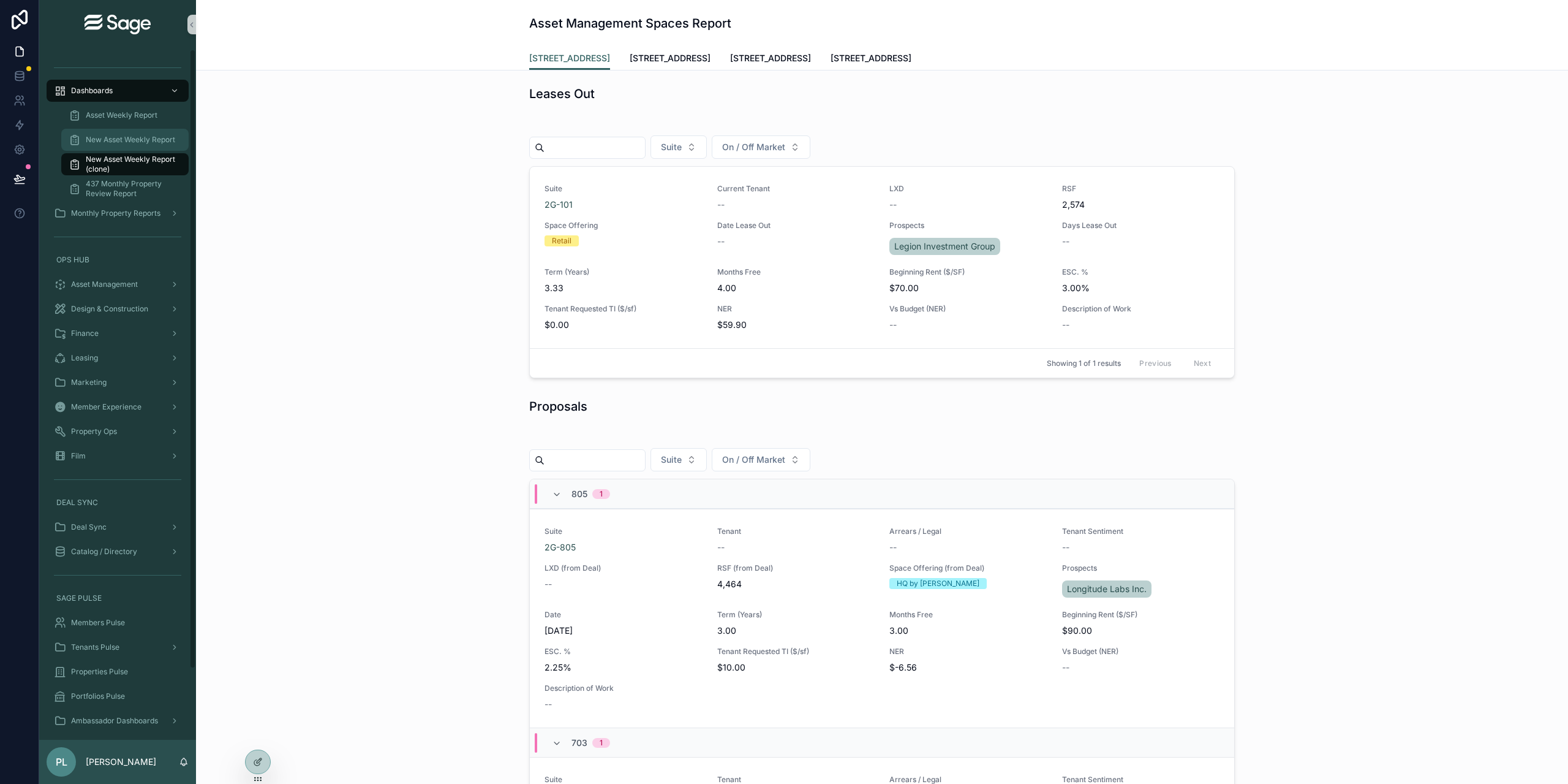
click at [110, 138] on span "New Asset Weekly Report" at bounding box center [130, 140] width 89 height 10
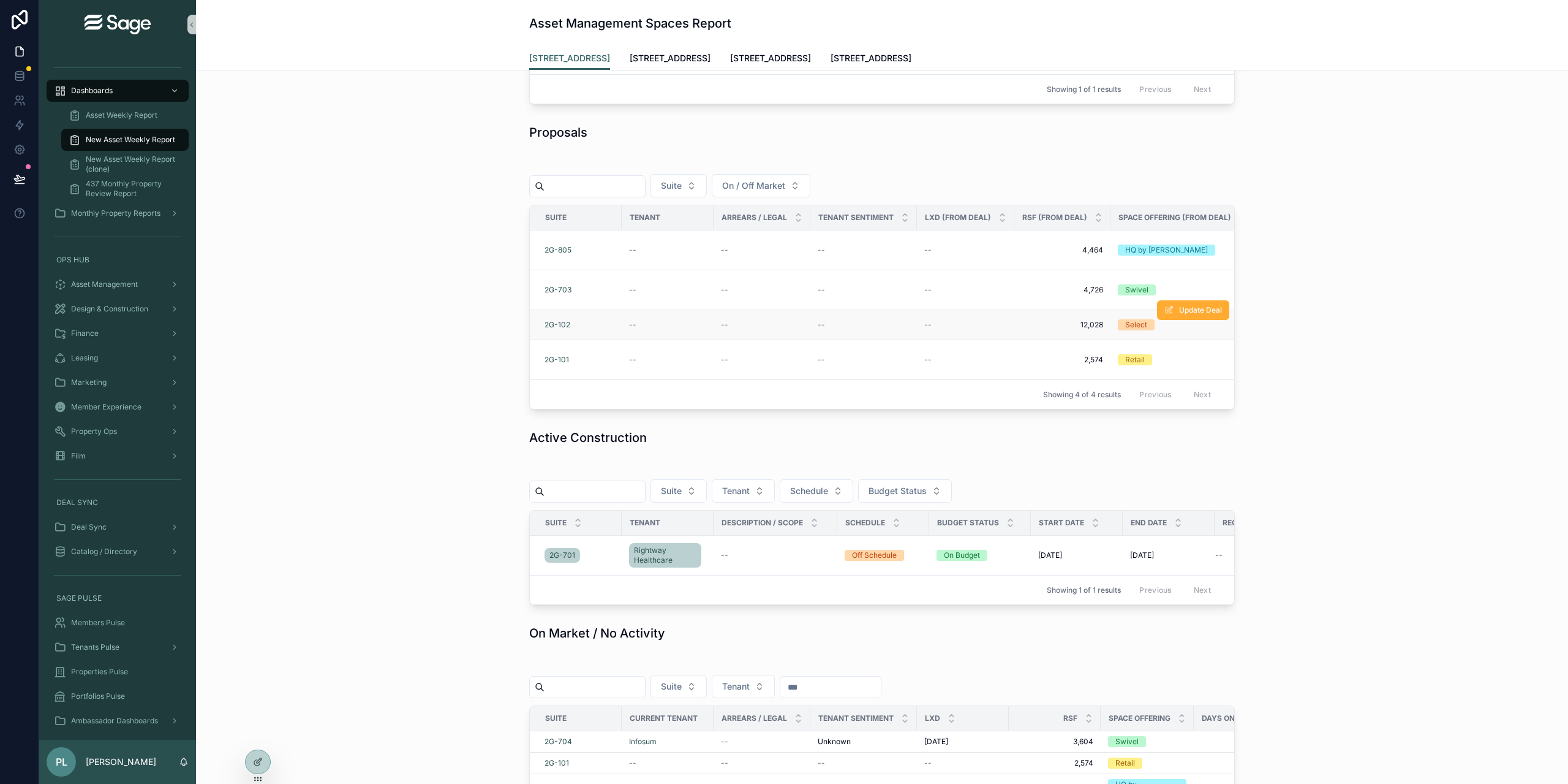
scroll to position [429, 0]
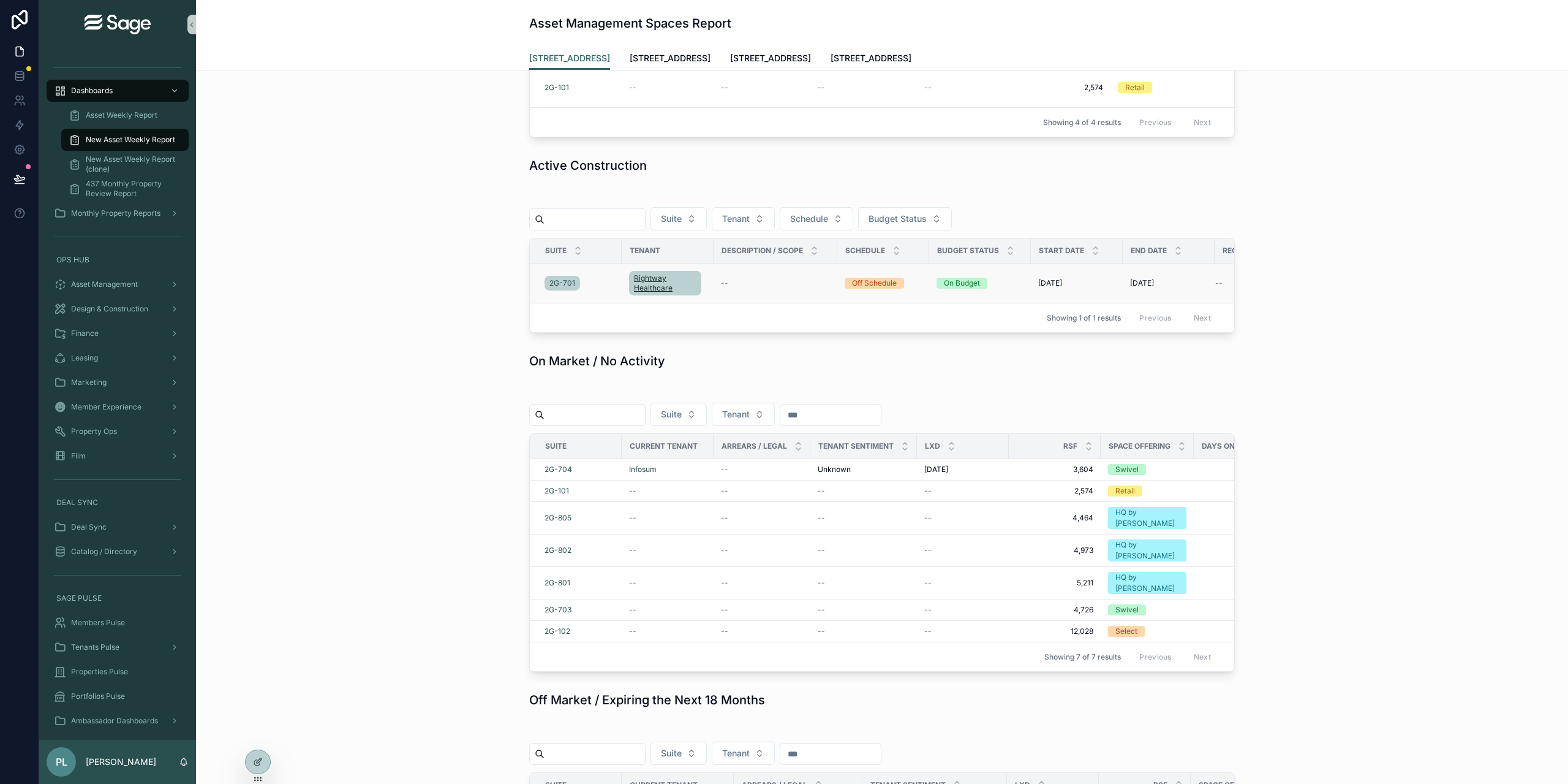
click at [643, 293] on span "Rightway Healthcare" at bounding box center [665, 283] width 62 height 20
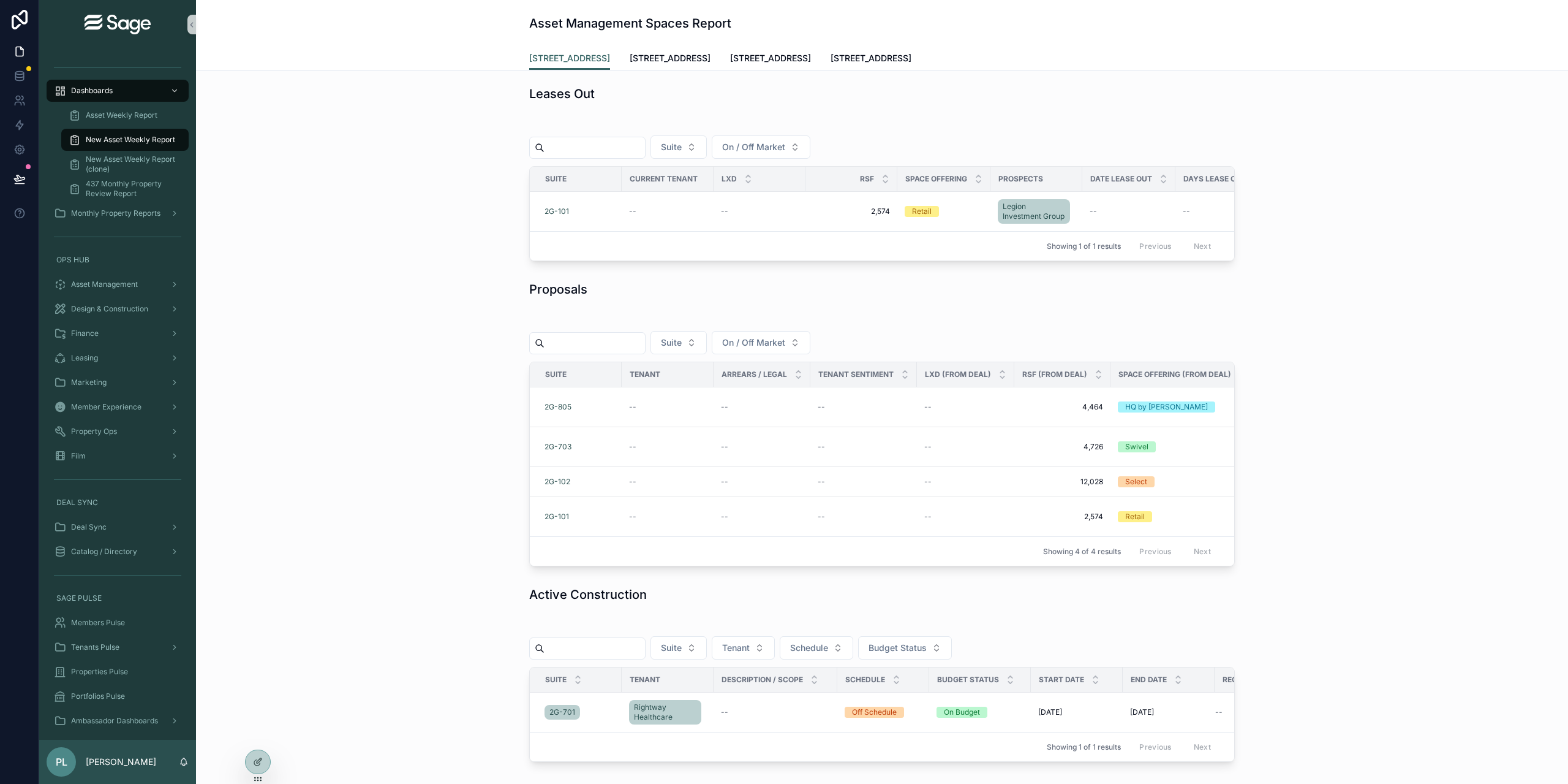
drag, startPoint x: 621, startPoint y: 659, endPoint x: 627, endPoint y: 698, distance: 39.5
drag, startPoint x: 627, startPoint y: 698, endPoint x: 508, endPoint y: 706, distance: 119.3
click at [508, 706] on div "Suite Tenant Schedule Budget Status Suite Tenant Description / Scope Schedule B…" at bounding box center [882, 692] width 1352 height 149
click at [559, 717] on span "2G-701" at bounding box center [562, 712] width 26 height 10
click at [765, 717] on div "--" at bounding box center [776, 712] width 109 height 10
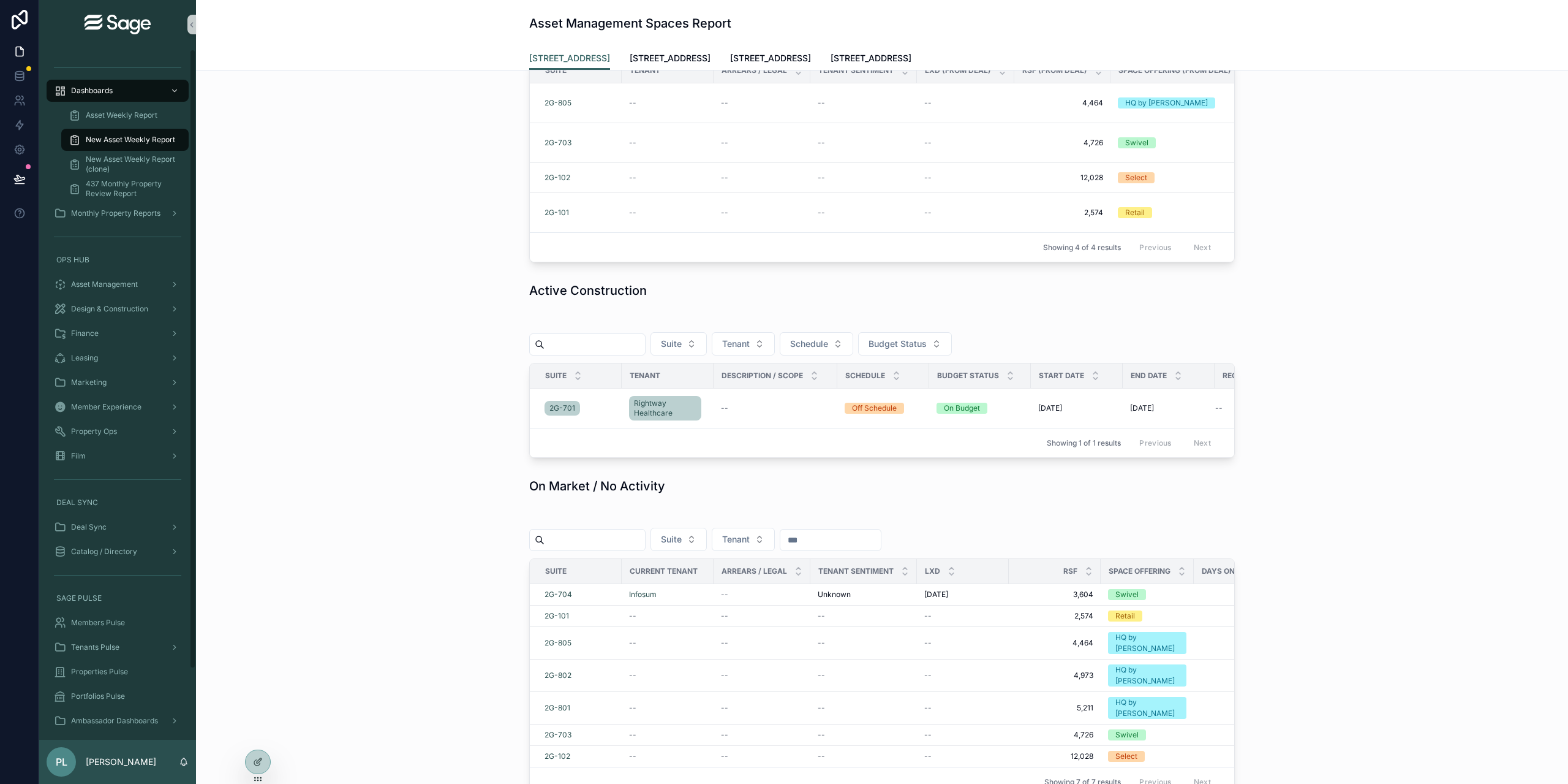
scroll to position [306, 0]
click at [650, 416] on span "Rightway Healthcare" at bounding box center [665, 405] width 62 height 20
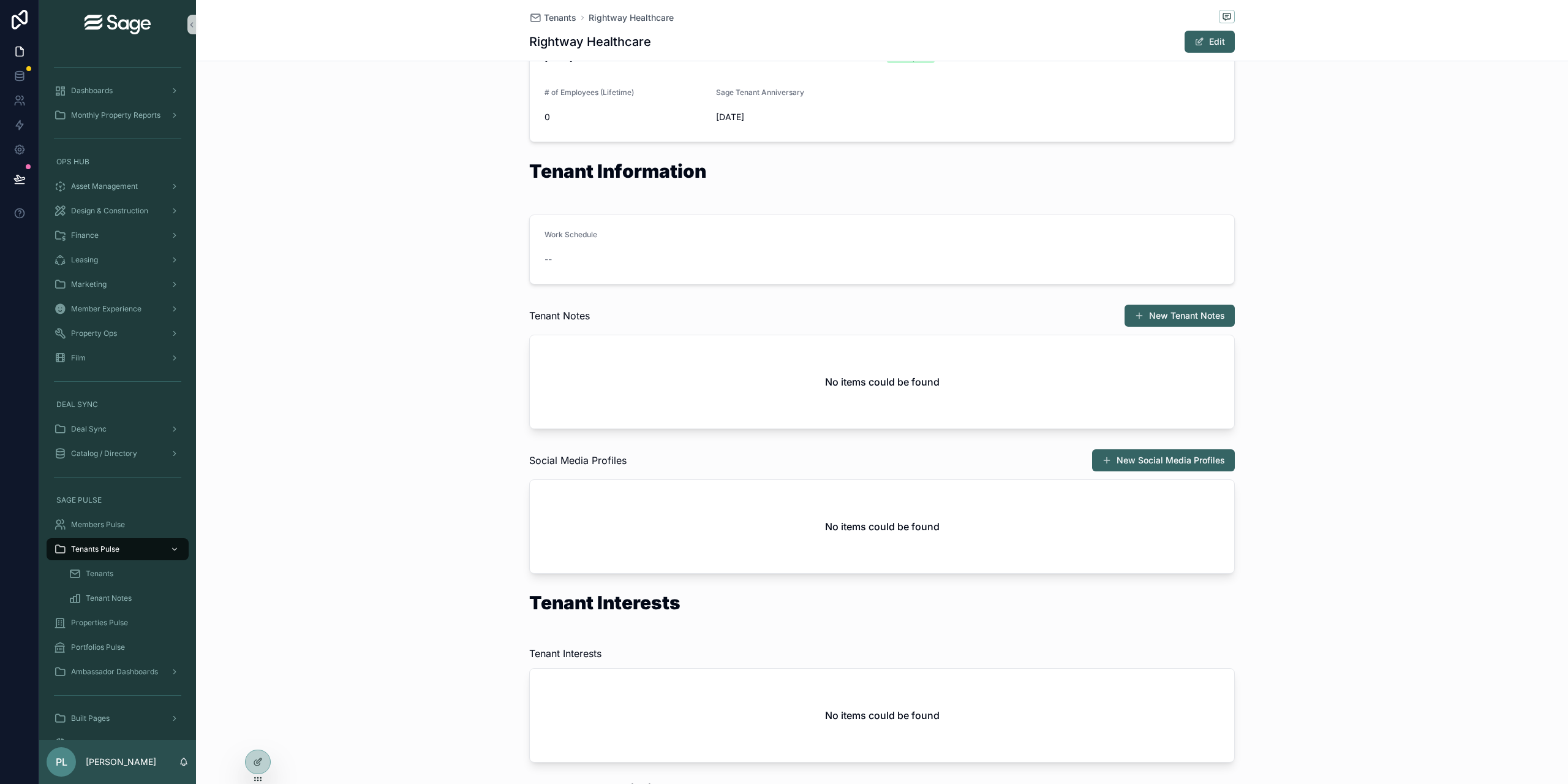
click at [549, 256] on div "--" at bounding box center [625, 259] width 161 height 12
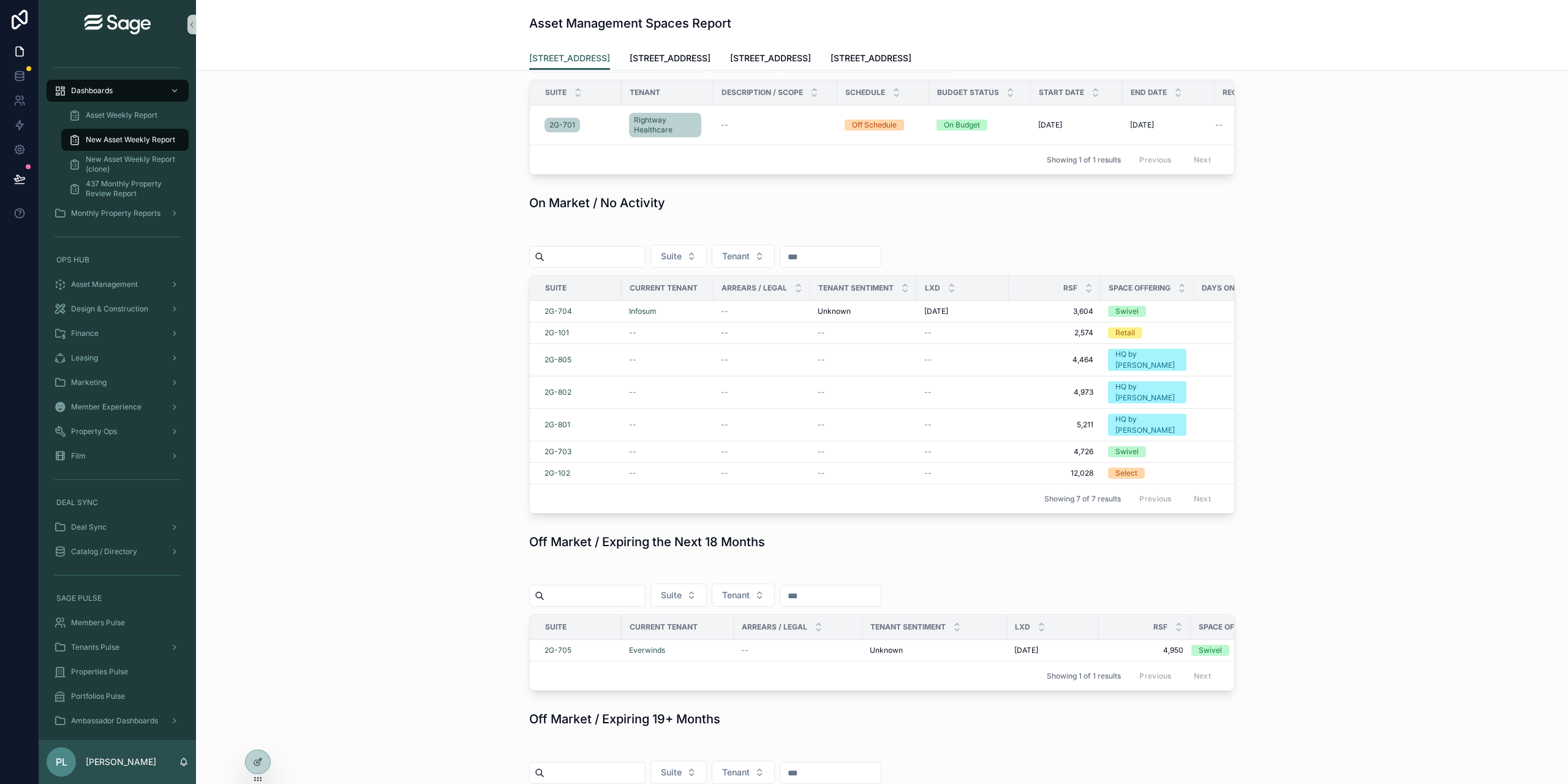
scroll to position [359, 0]
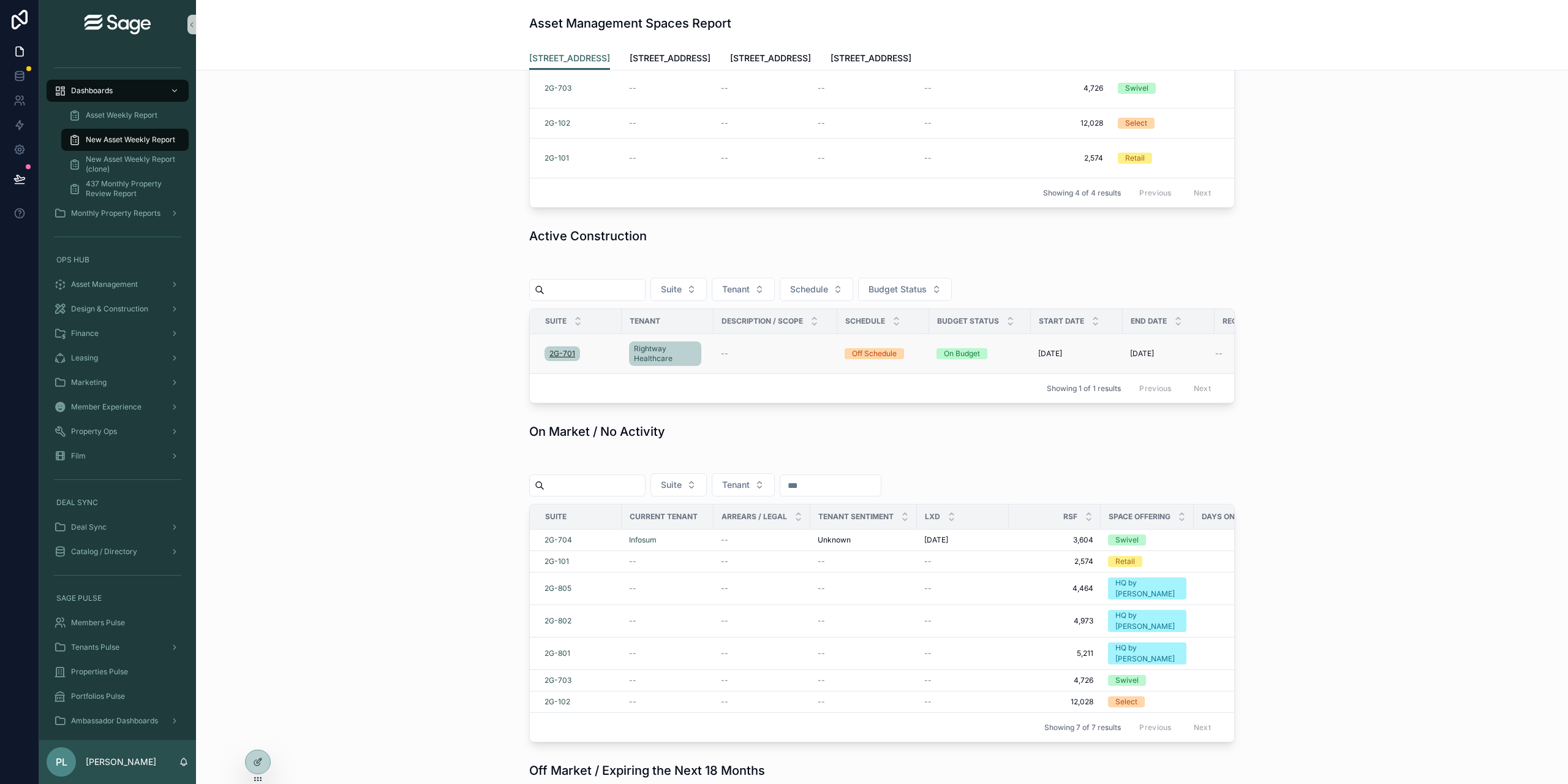
click at [558, 359] on span "2G-701" at bounding box center [562, 353] width 26 height 10
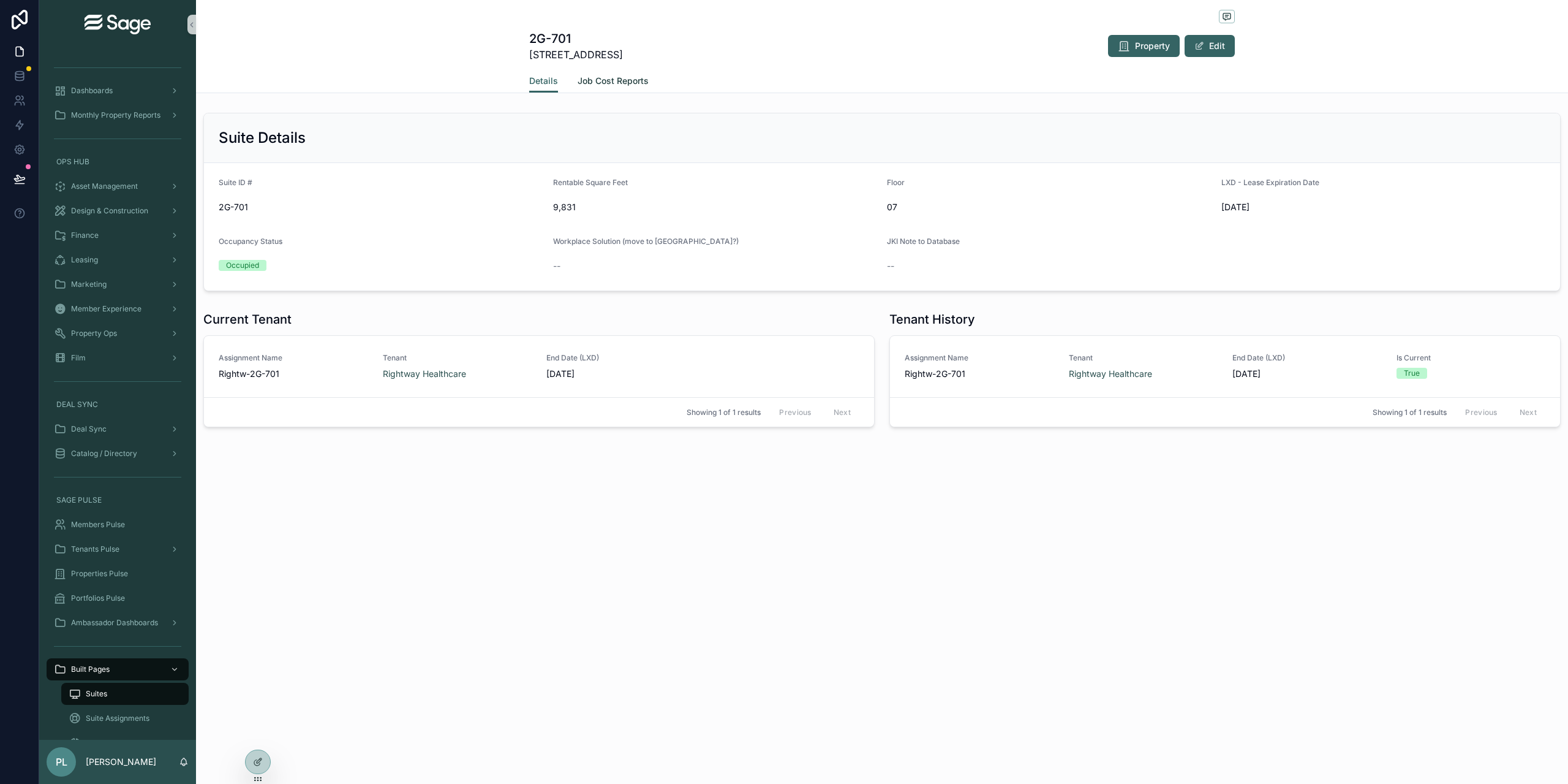
click at [620, 79] on span "Job Cost Reports" at bounding box center [613, 81] width 71 height 12
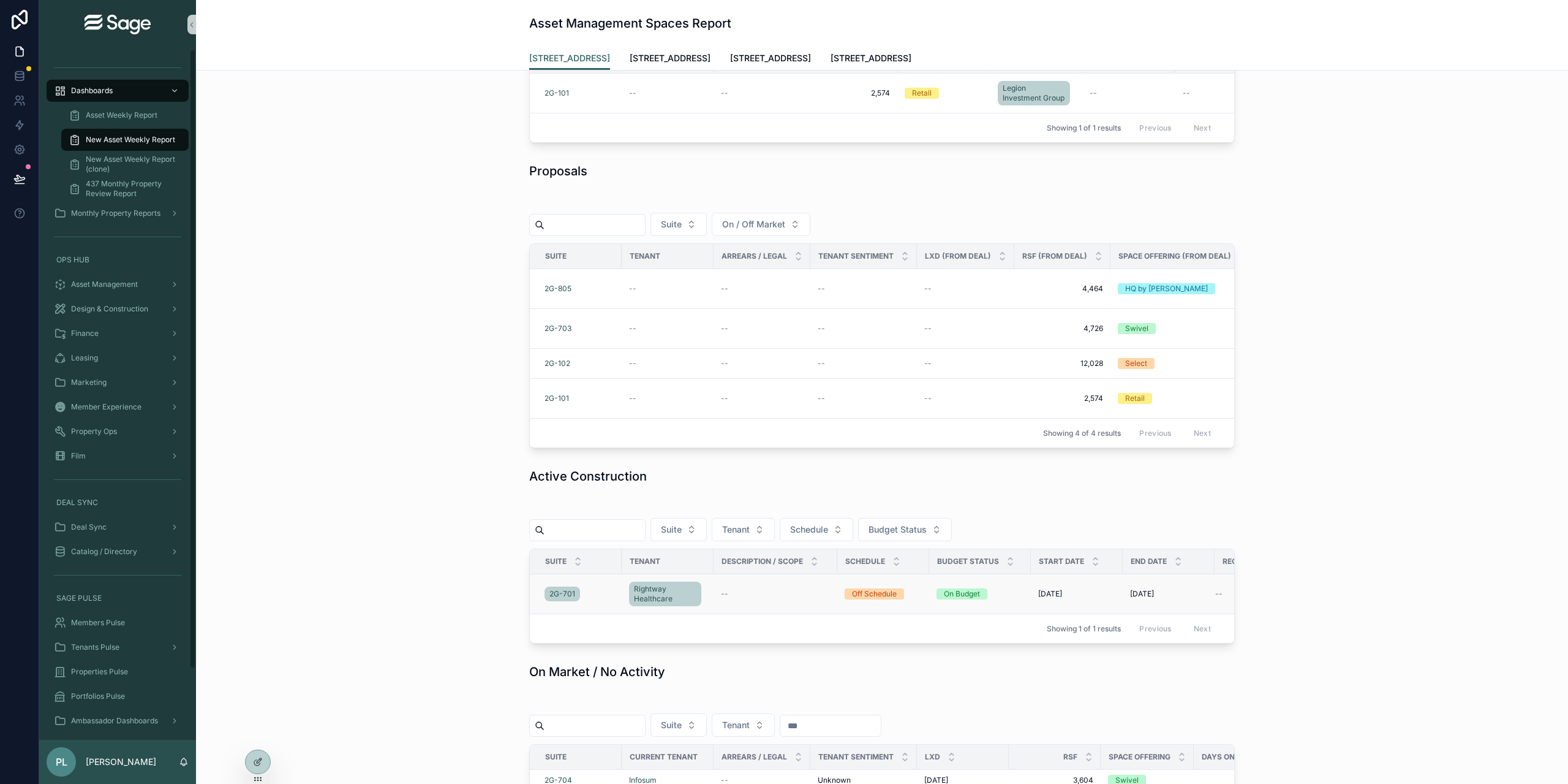
scroll to position [122, 0]
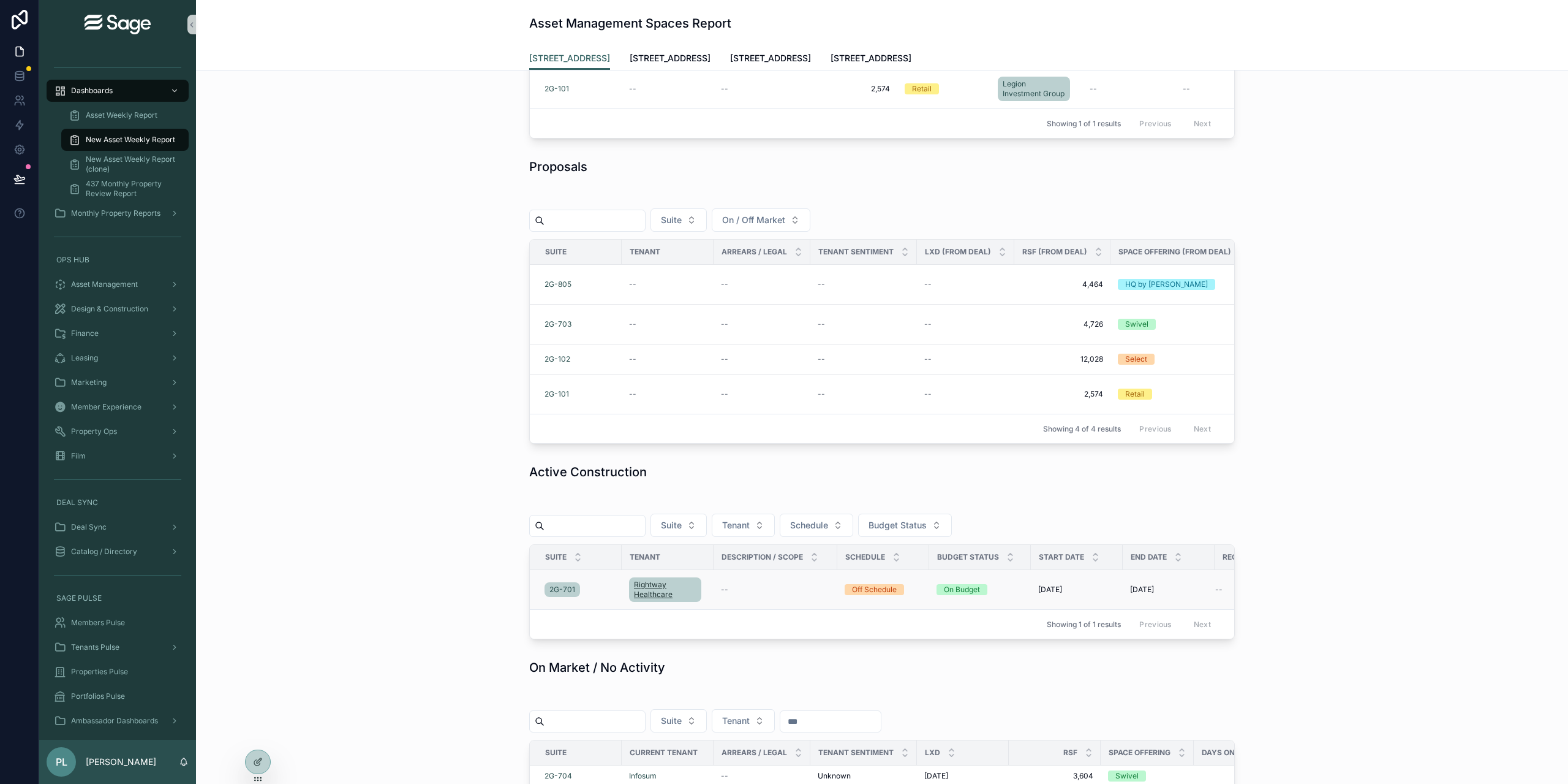
click at [640, 599] on span "Rightway Healthcare" at bounding box center [665, 589] width 62 height 20
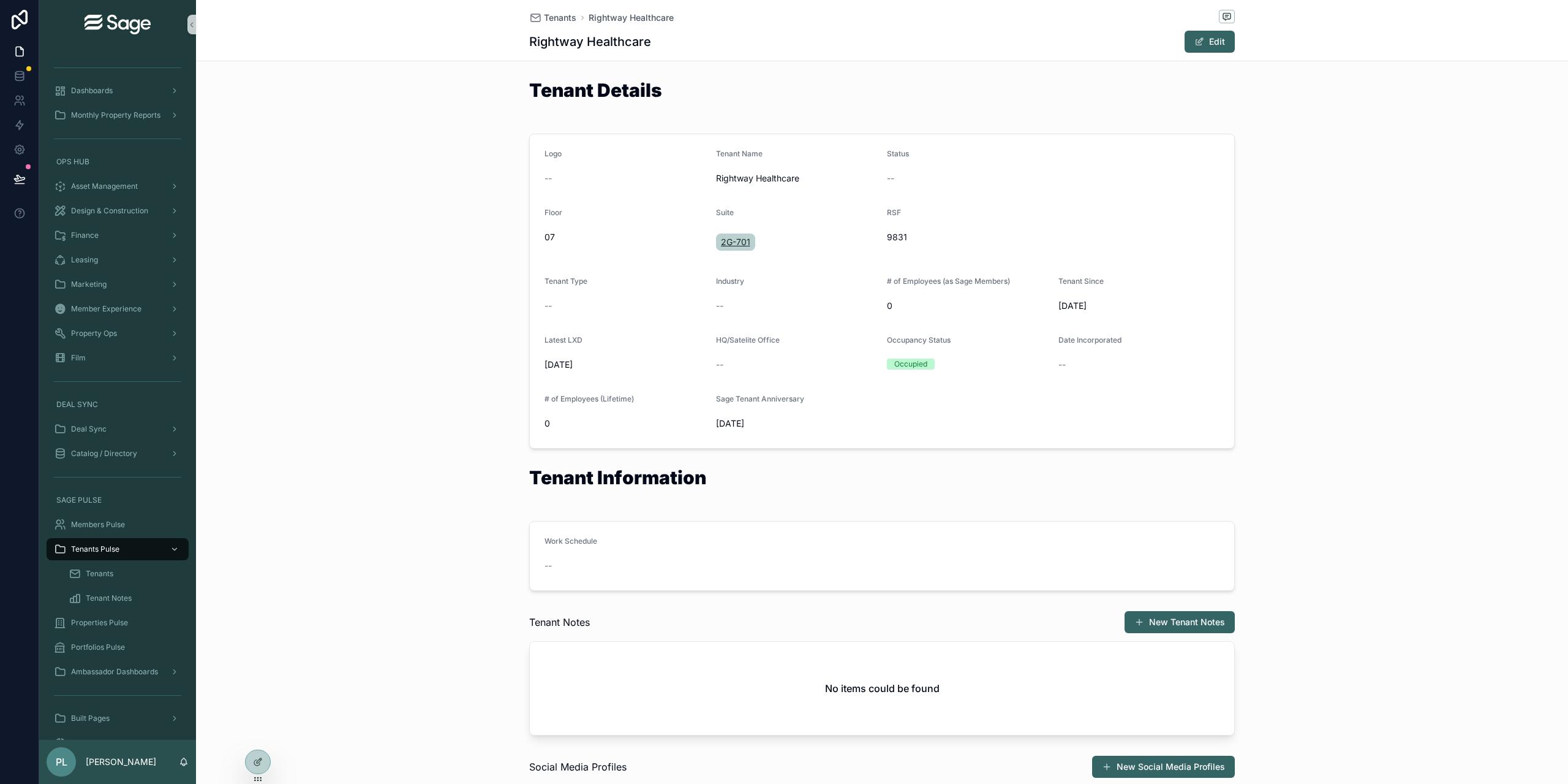
click at [732, 241] on span "2G-701" at bounding box center [736, 241] width 30 height 12
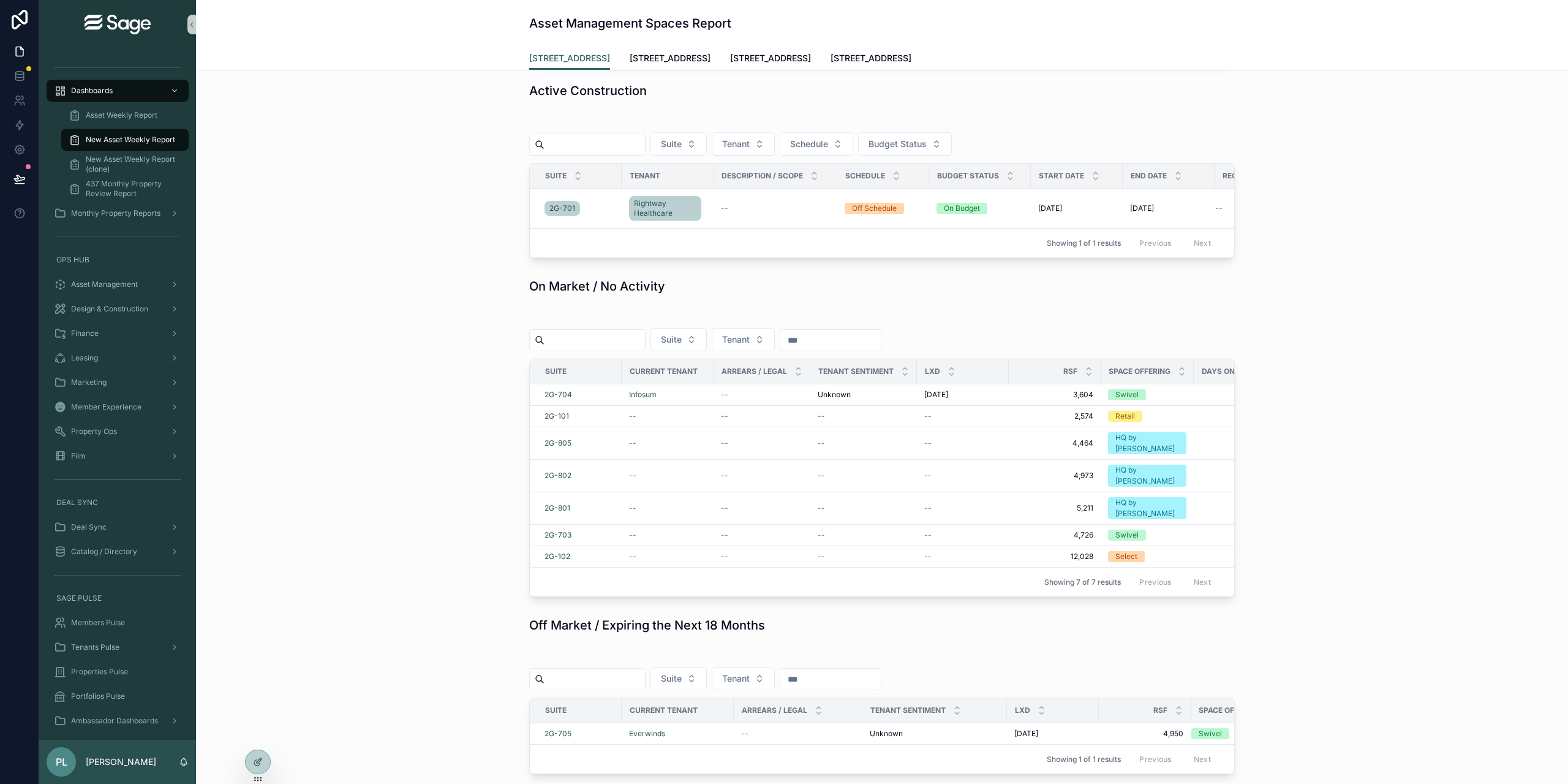
scroll to position [551, 0]
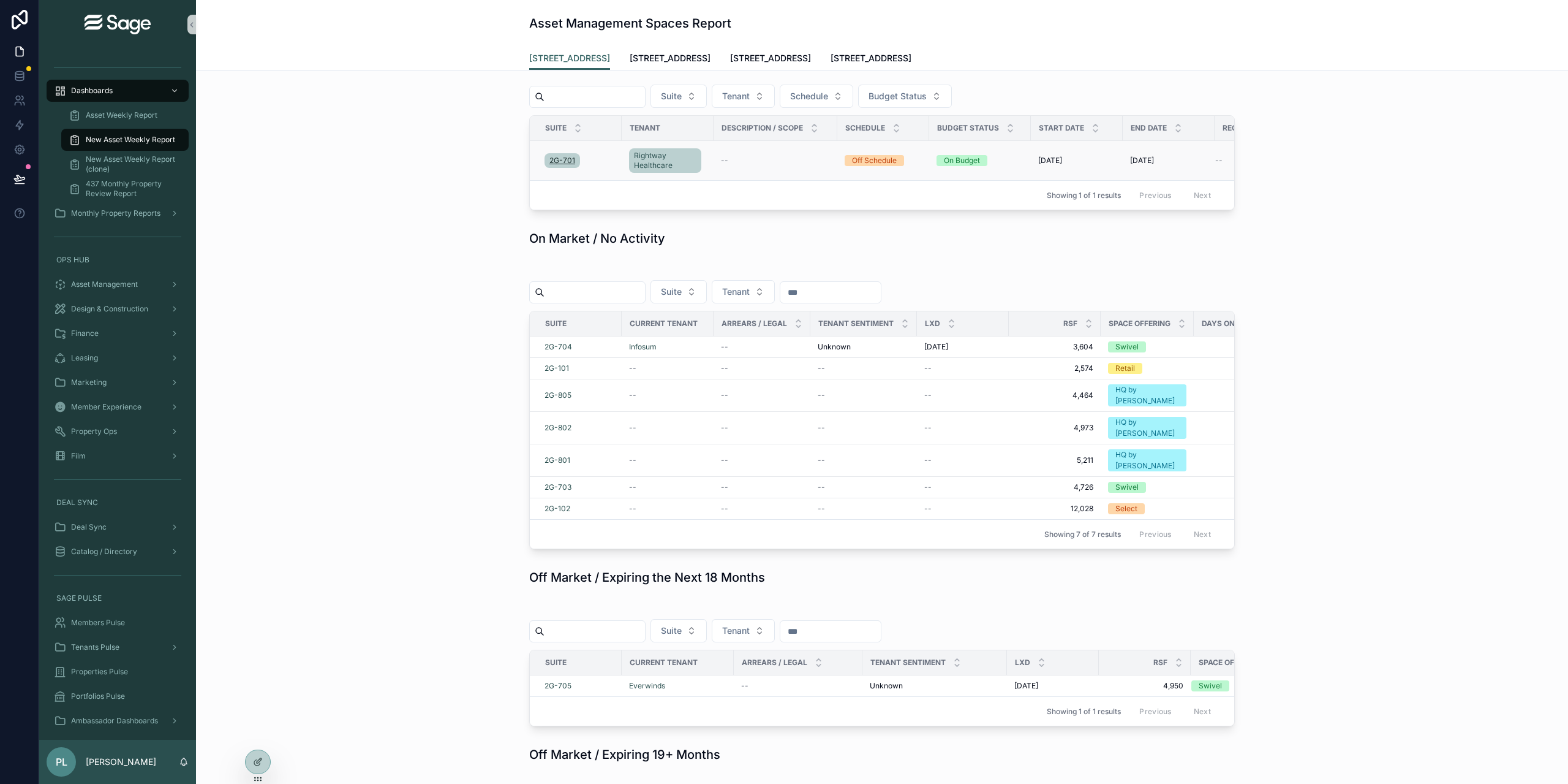
click at [555, 165] on span "2G-701" at bounding box center [562, 161] width 26 height 10
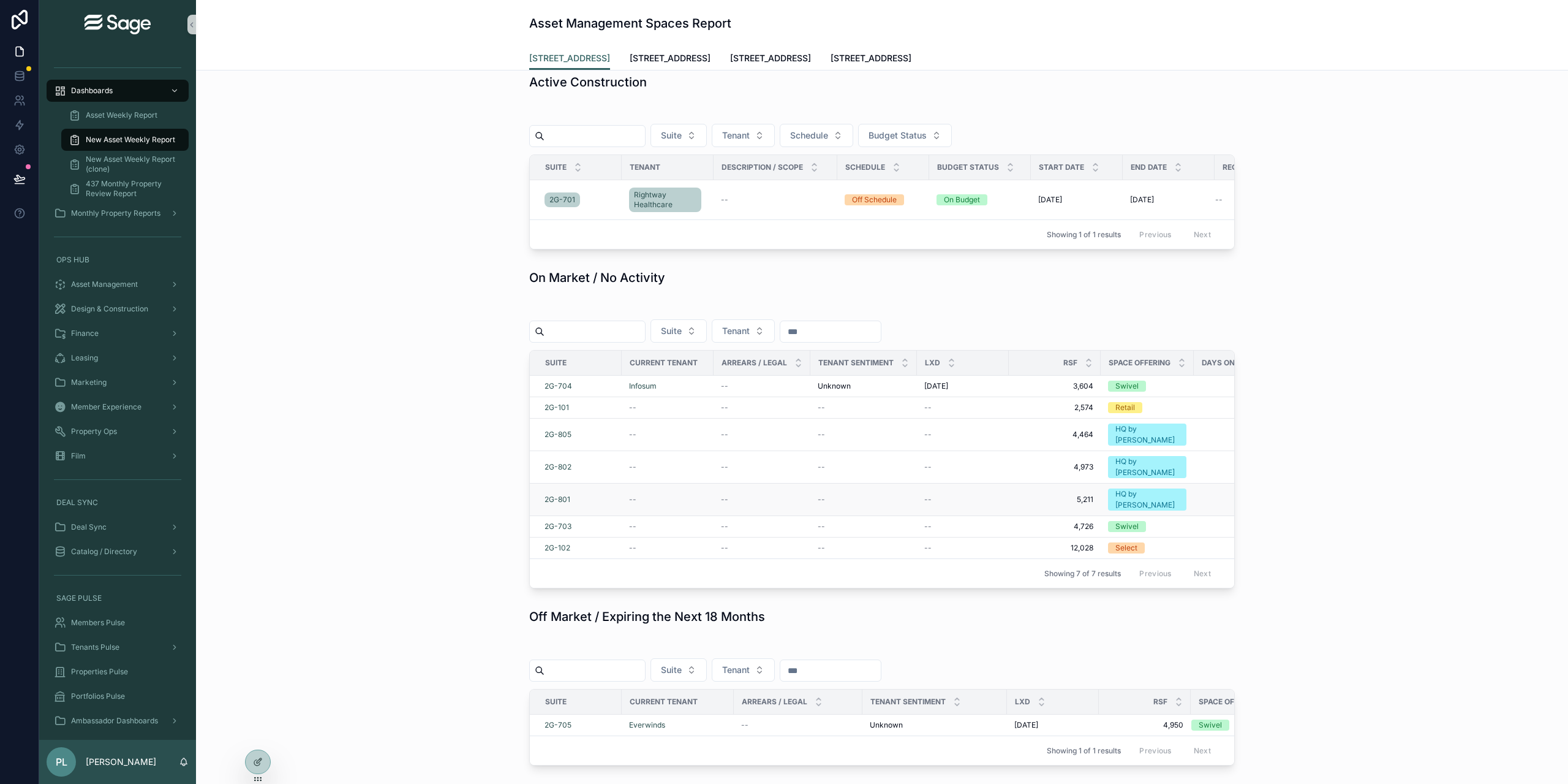
scroll to position [368, 0]
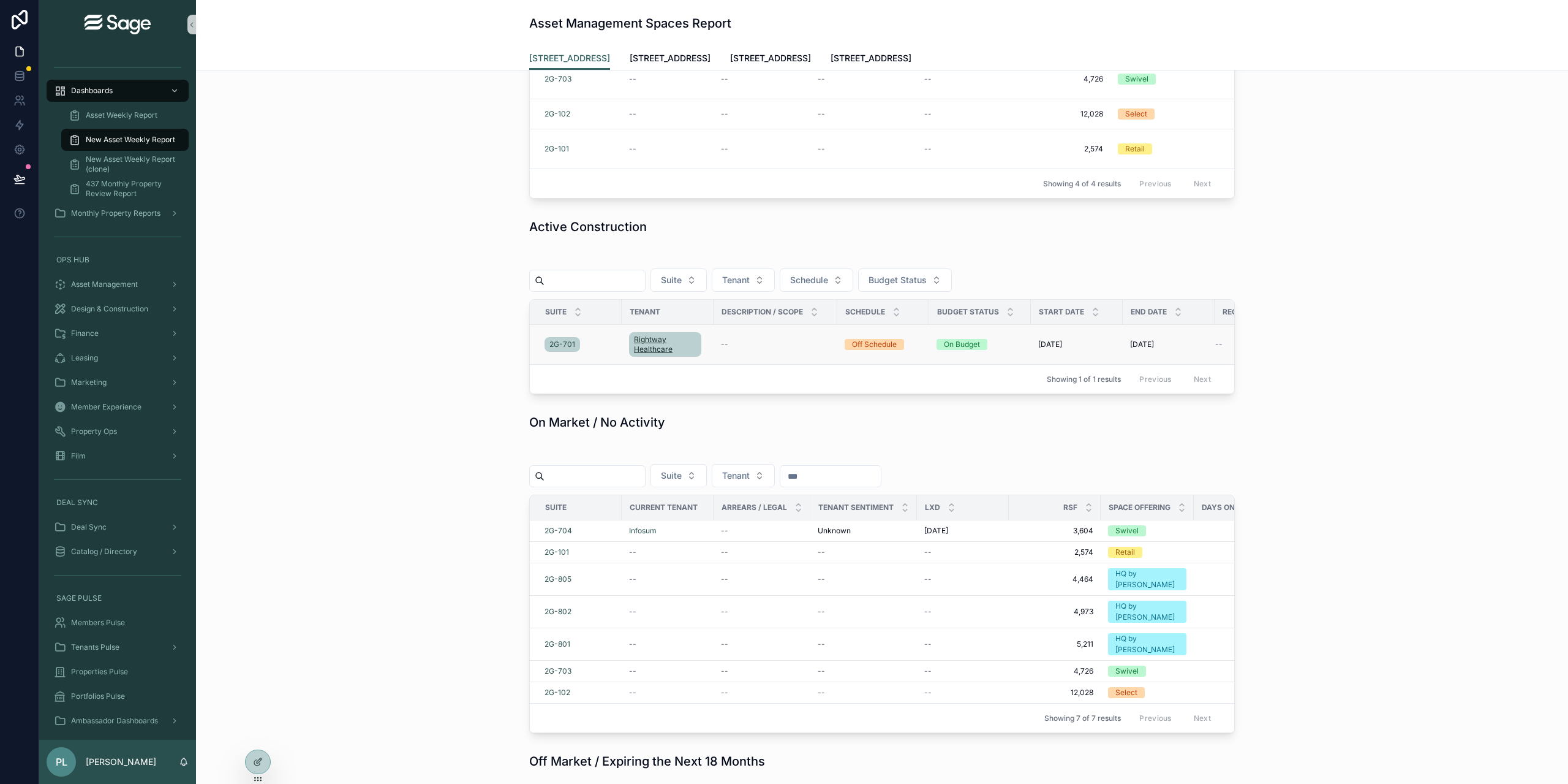
click at [647, 354] on span "Rightway Healthcare" at bounding box center [665, 344] width 62 height 20
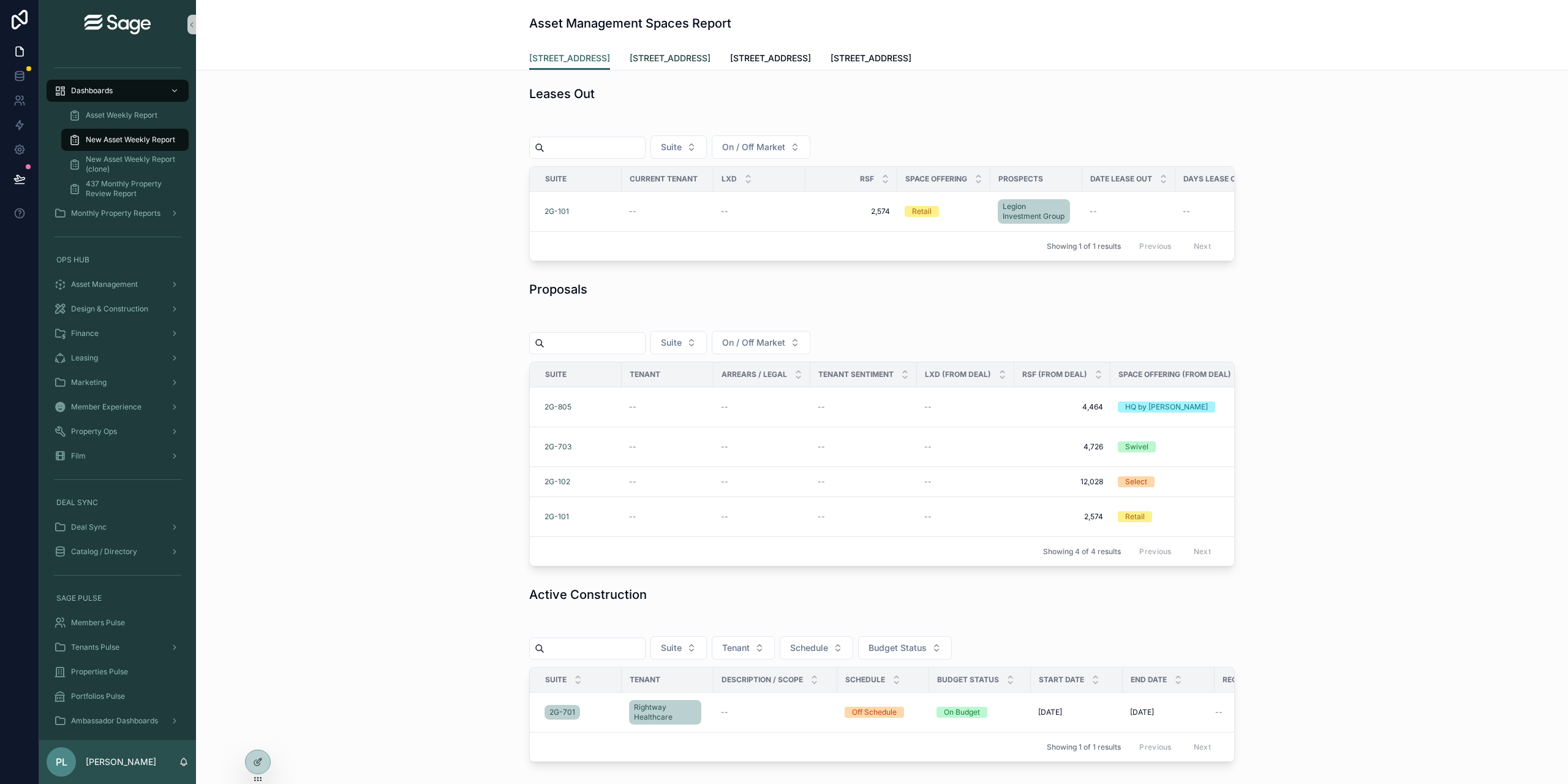
click at [655, 56] on span "[STREET_ADDRESS]" at bounding box center [669, 58] width 81 height 12
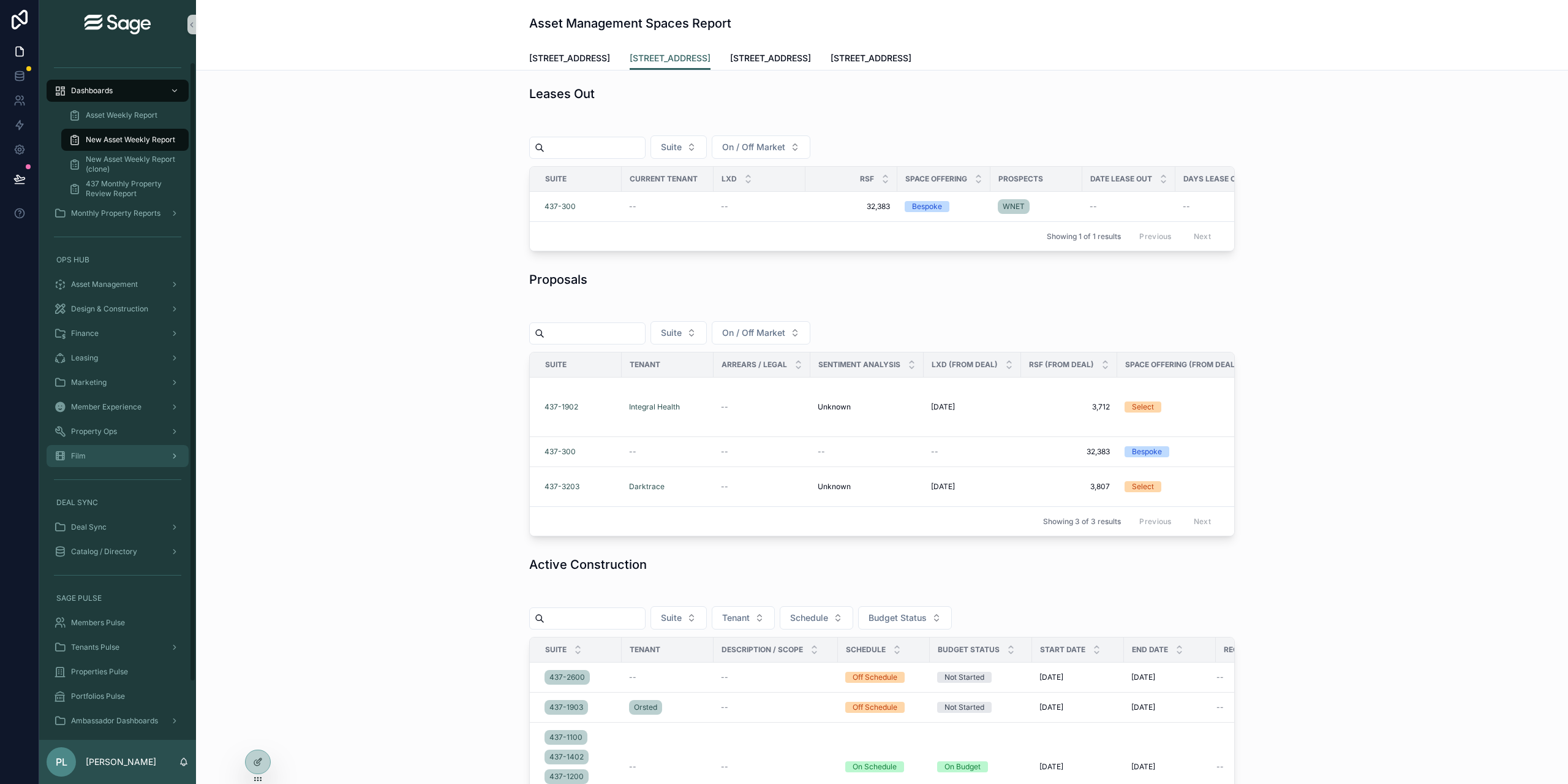
scroll to position [78, 0]
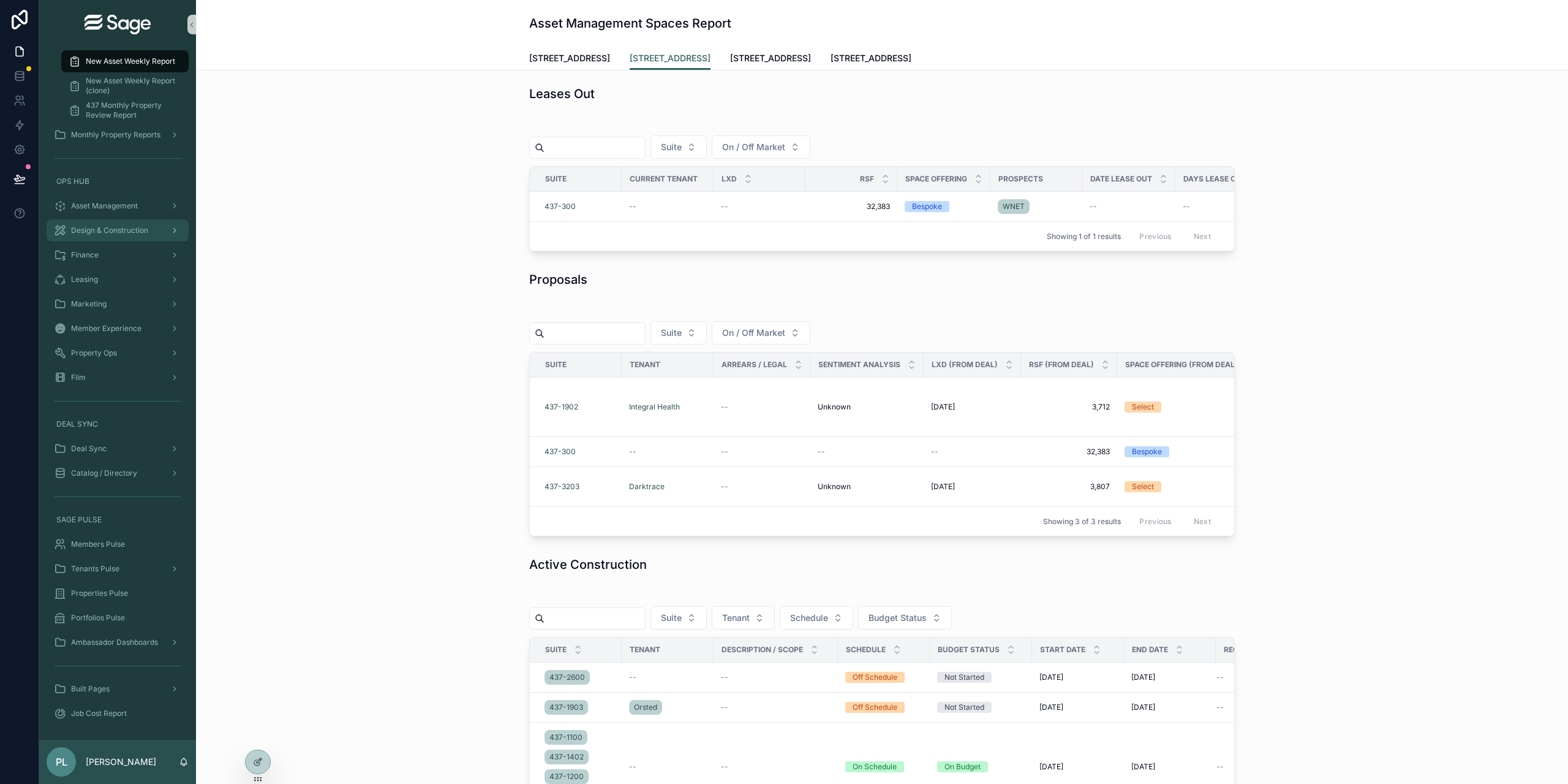
click at [122, 233] on span "Design & Construction" at bounding box center [109, 230] width 77 height 10
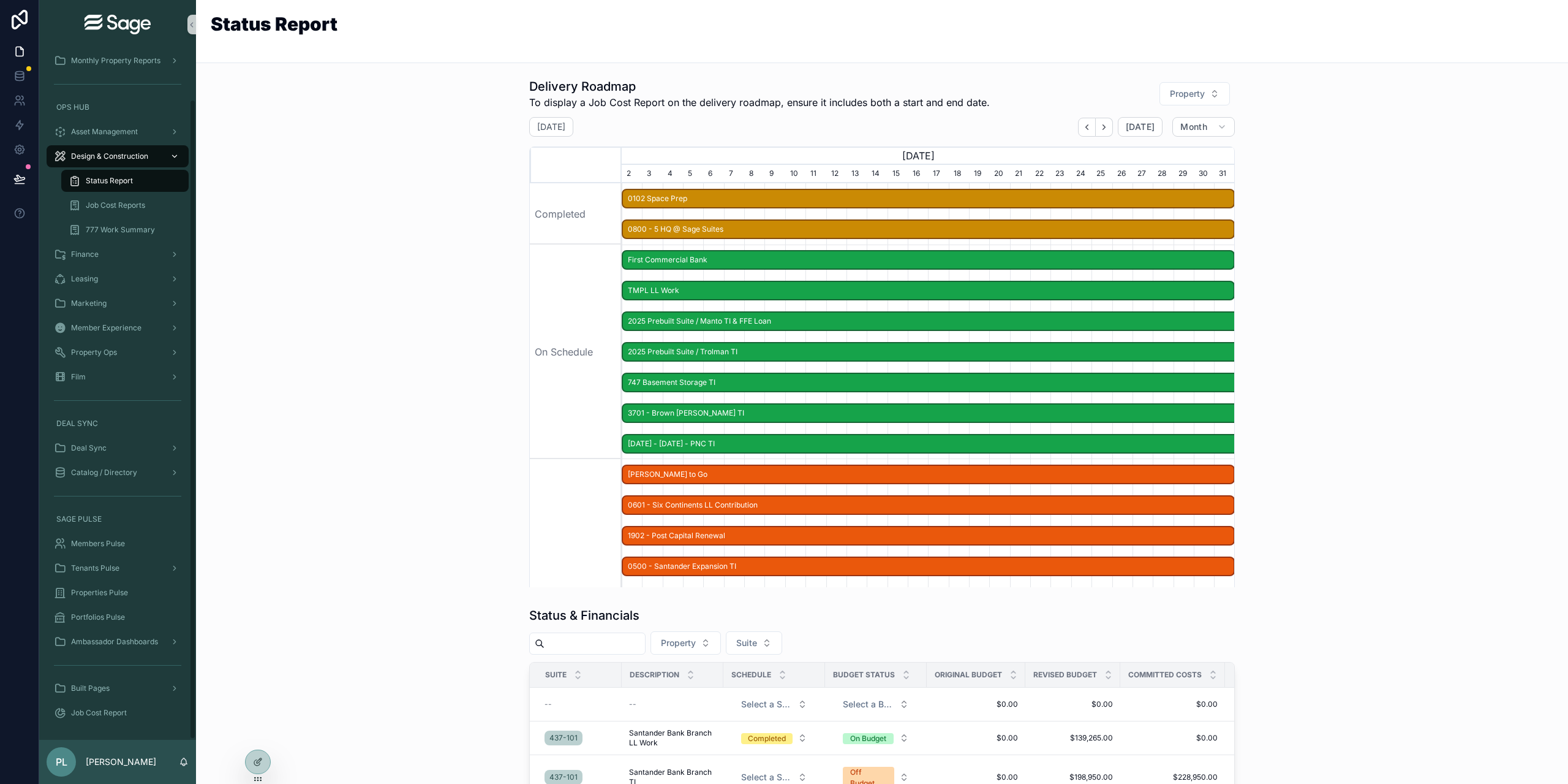
click at [122, 231] on span "777 Work Summary" at bounding box center [120, 229] width 69 height 10
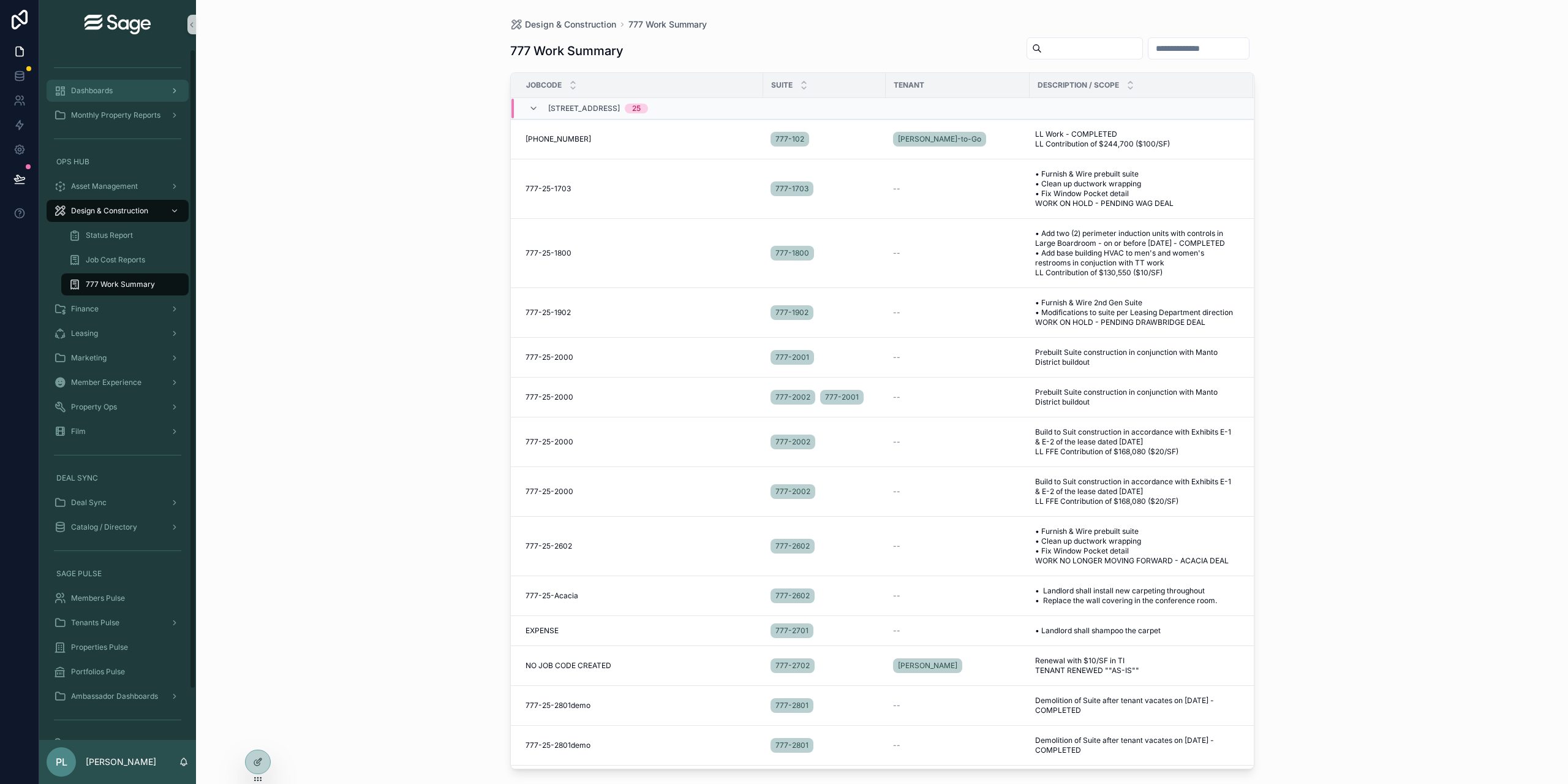
click at [106, 90] on span "Dashboards" at bounding box center [92, 90] width 42 height 10
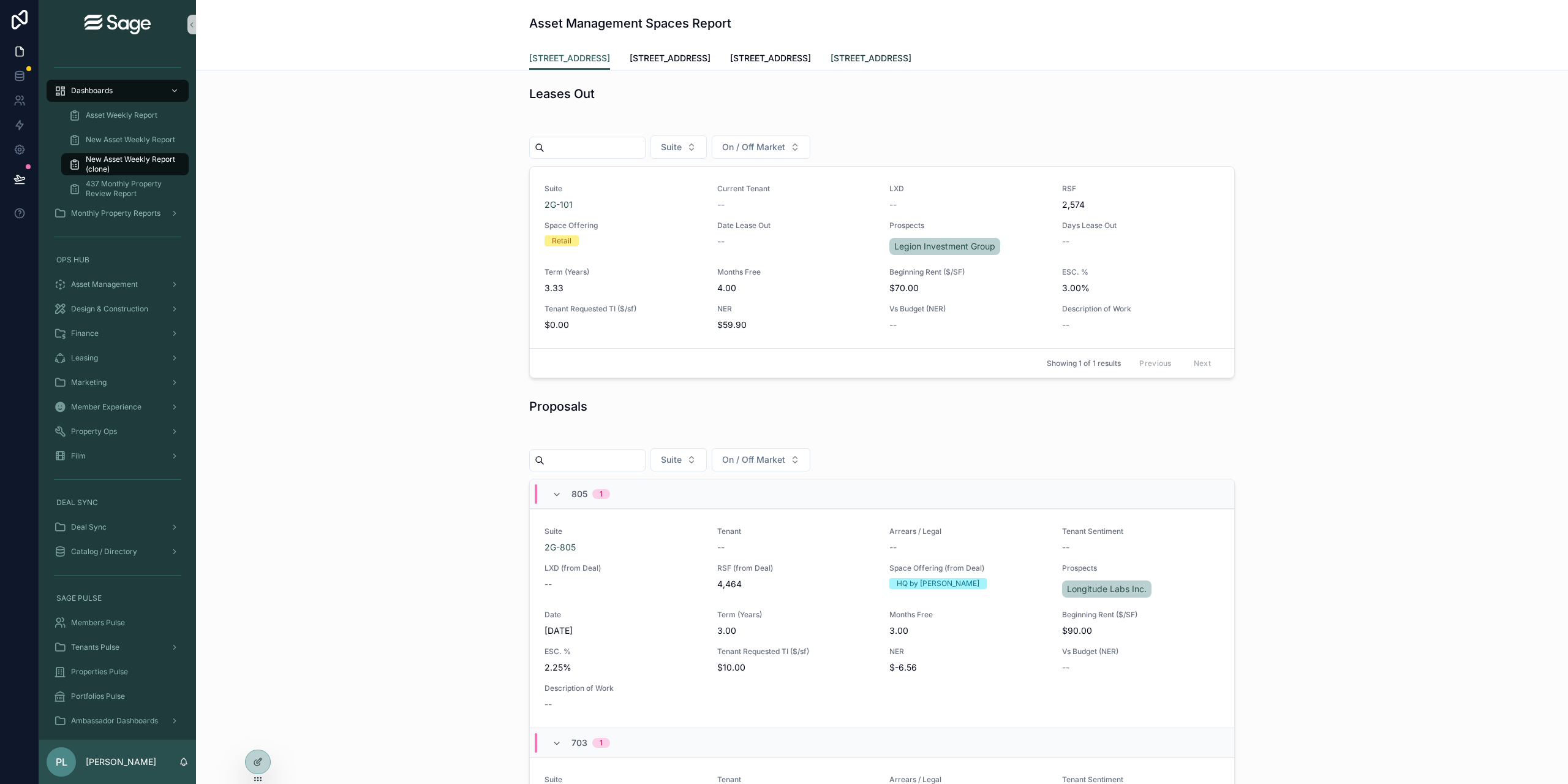
click at [848, 53] on span "[STREET_ADDRESS]" at bounding box center [871, 58] width 81 height 12
